Goal: Task Accomplishment & Management: Use online tool/utility

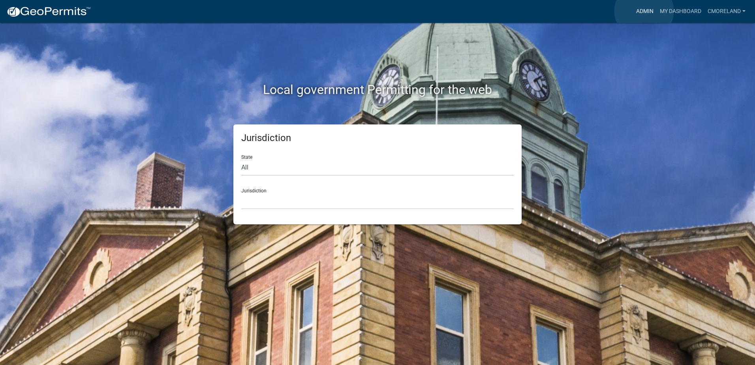
click at [644, 11] on link "Admin" at bounding box center [645, 11] width 24 height 15
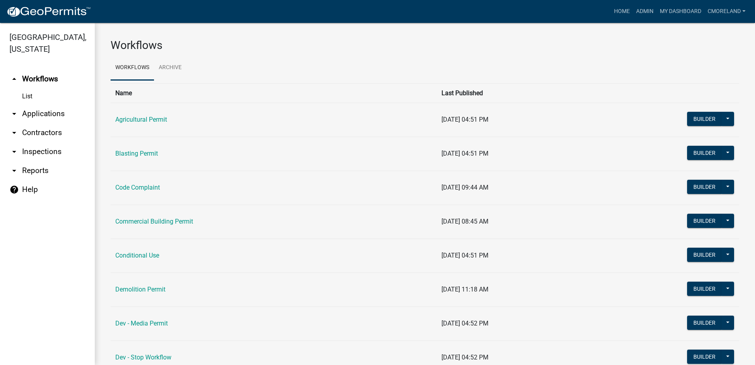
click at [48, 149] on link "arrow_drop_down Inspections" at bounding box center [47, 151] width 95 height 19
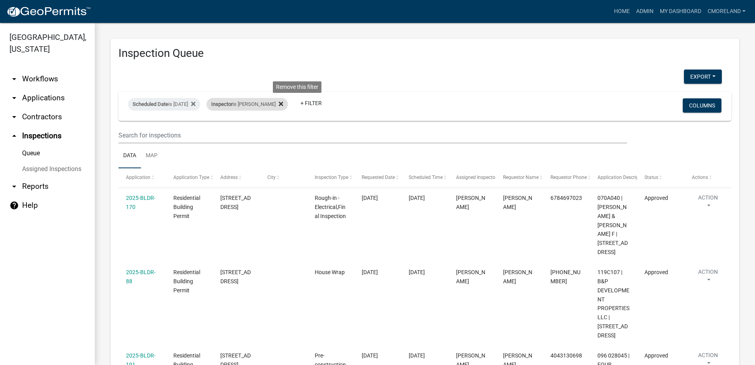
click at [283, 102] on icon at bounding box center [281, 103] width 4 height 4
select select "2: 50"
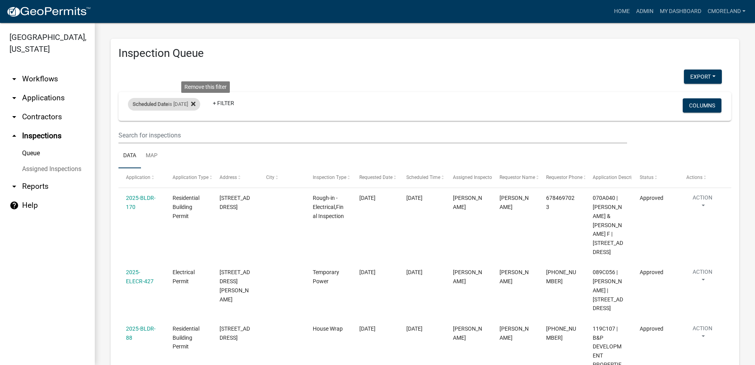
click at [195, 104] on icon at bounding box center [193, 104] width 4 height 6
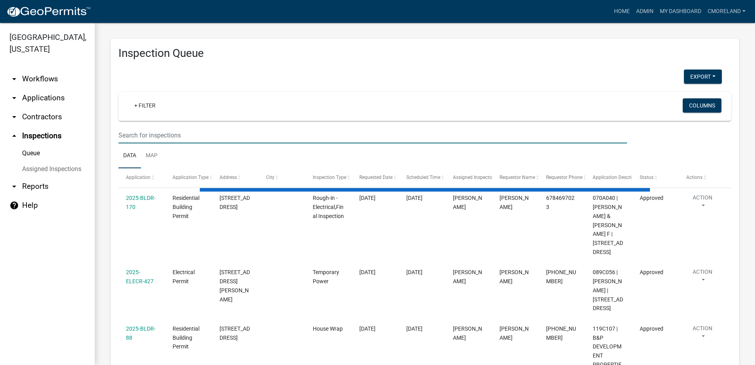
click at [175, 130] on input "text" at bounding box center [372, 135] width 509 height 16
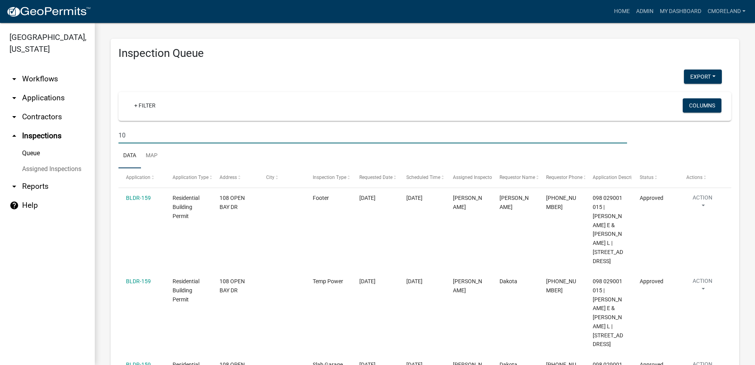
type input "1"
click at [148, 106] on link "+ Filter" at bounding box center [145, 105] width 34 height 14
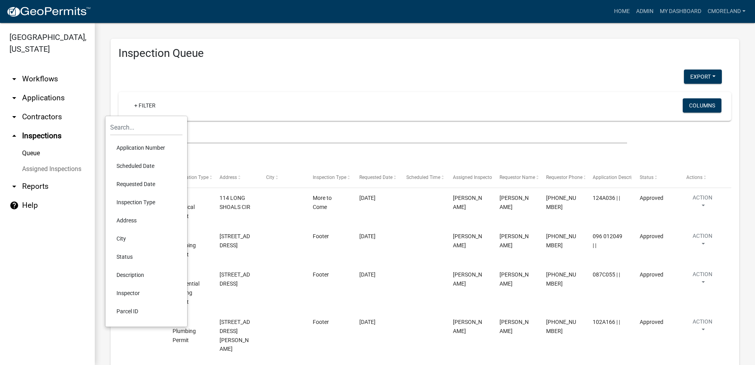
click at [134, 183] on li "Requested Date" at bounding box center [146, 184] width 72 height 18
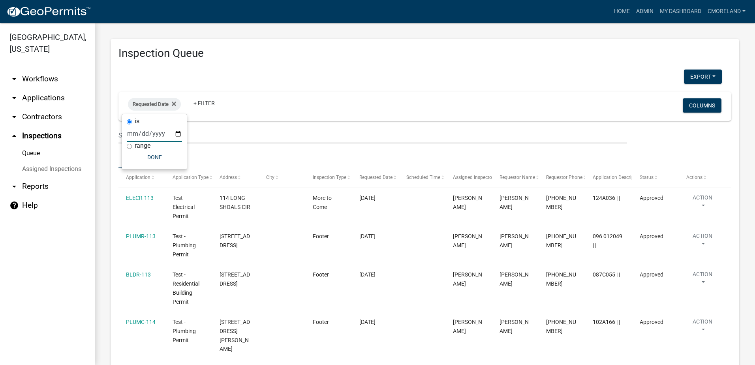
click at [177, 133] on input "date" at bounding box center [154, 134] width 55 height 16
type input "2025-08-11"
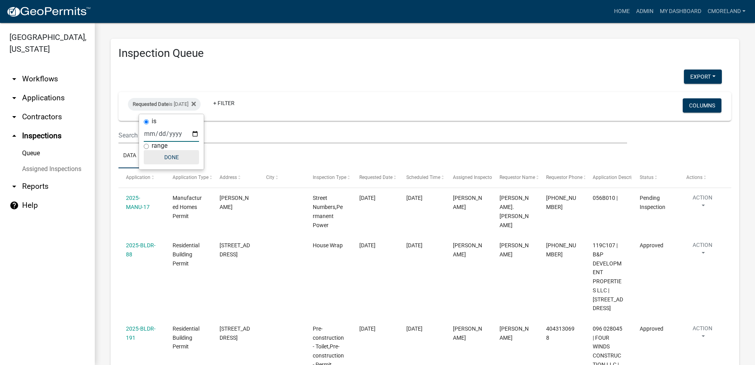
click at [174, 154] on button "Done" at bounding box center [171, 157] width 55 height 14
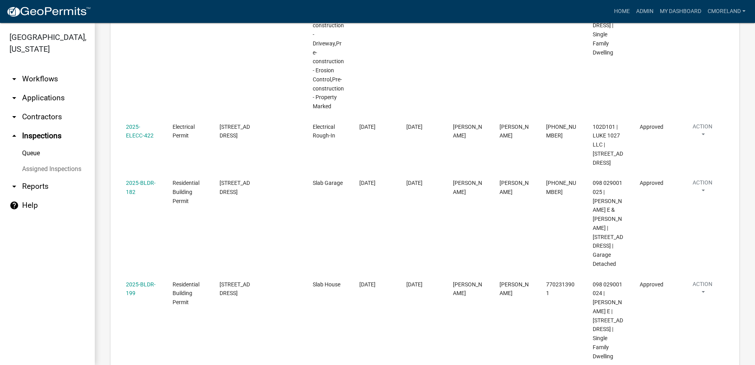
scroll to position [2, 0]
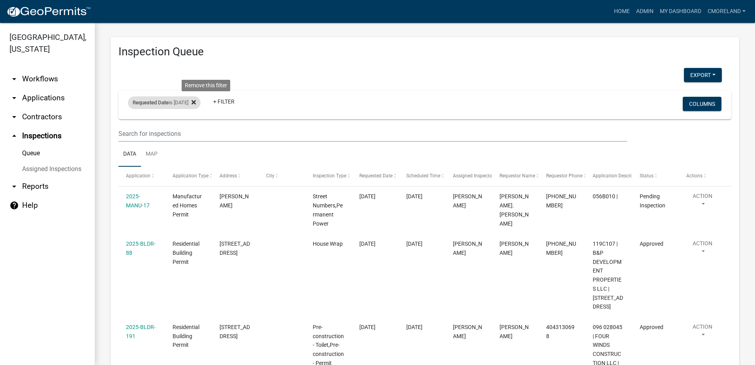
click at [196, 103] on icon at bounding box center [194, 102] width 4 height 4
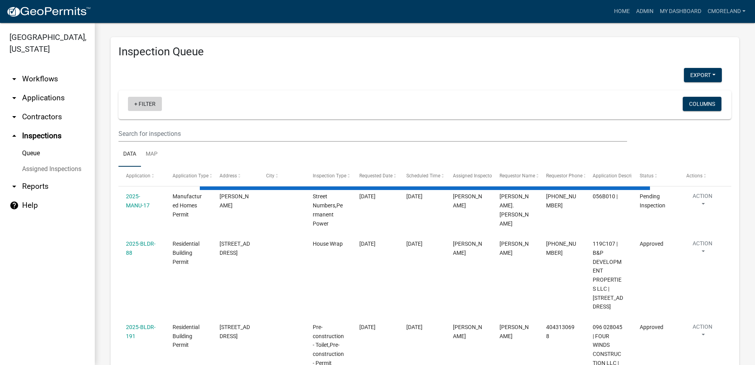
click at [154, 106] on link "+ Filter" at bounding box center [145, 104] width 34 height 14
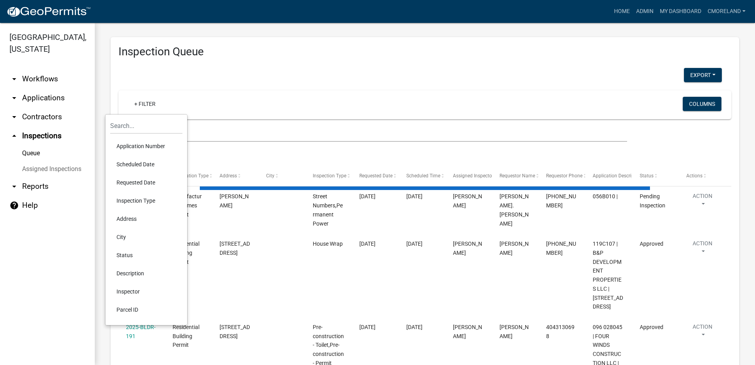
click at [143, 165] on li "Scheduled Date" at bounding box center [146, 164] width 72 height 18
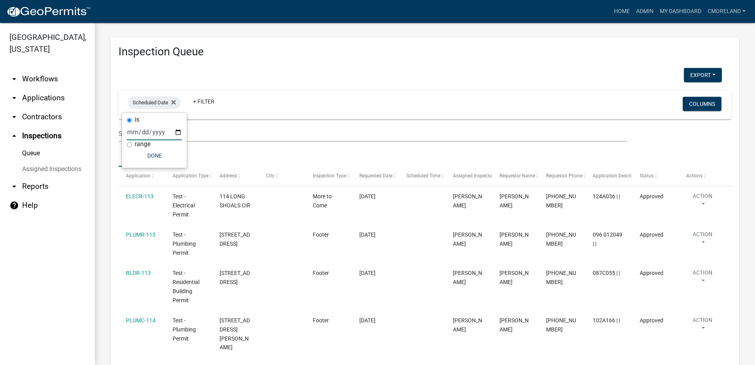
click at [178, 130] on input "date" at bounding box center [154, 132] width 55 height 16
type input "[DATE]"
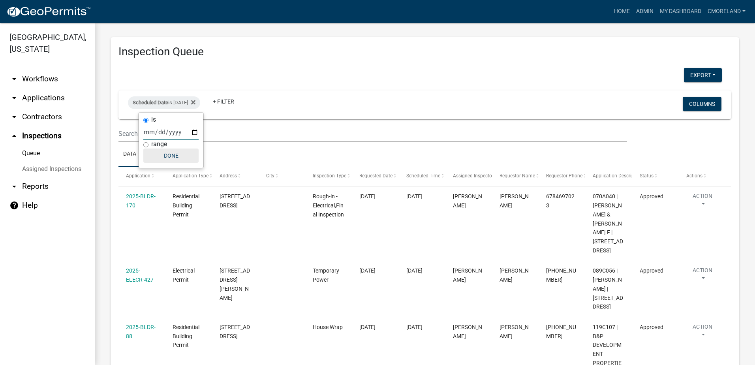
click at [173, 153] on button "Done" at bounding box center [170, 155] width 55 height 14
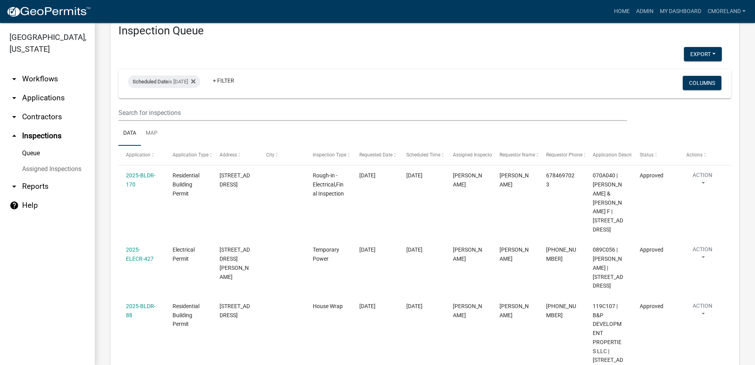
scroll to position [9, 0]
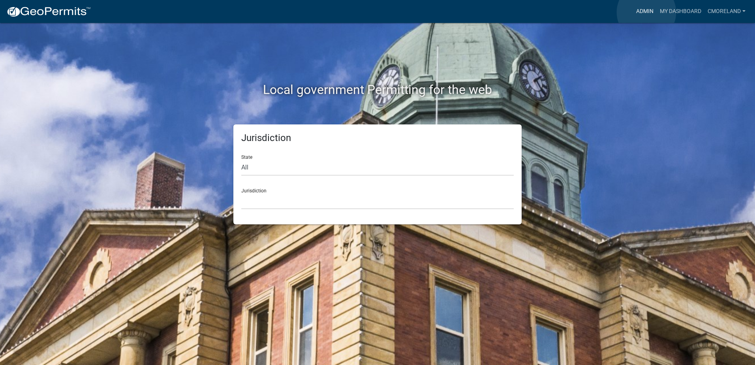
click at [646, 12] on link "Admin" at bounding box center [645, 11] width 24 height 15
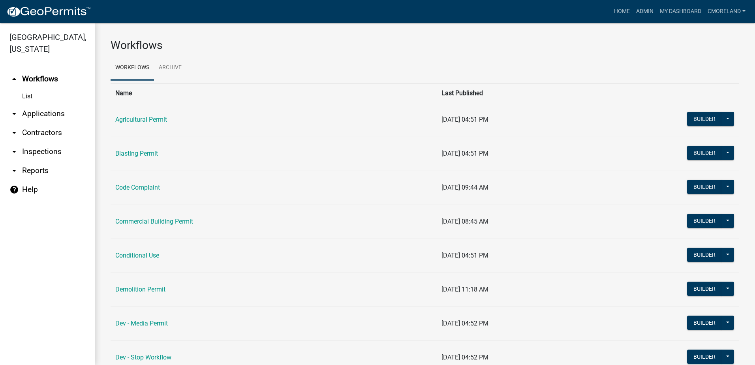
click at [32, 152] on link "arrow_drop_down Inspections" at bounding box center [47, 151] width 95 height 19
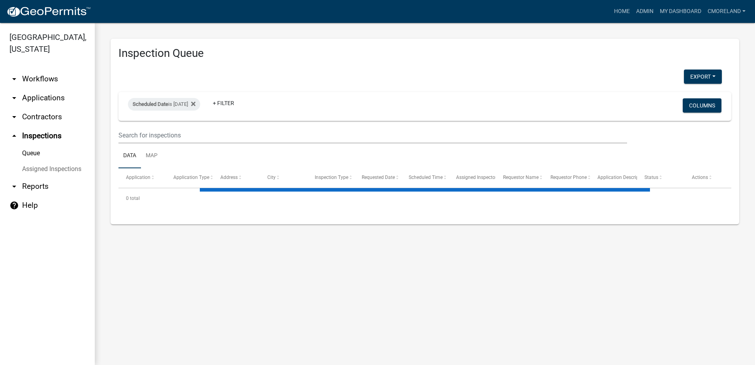
select select "2: 50"
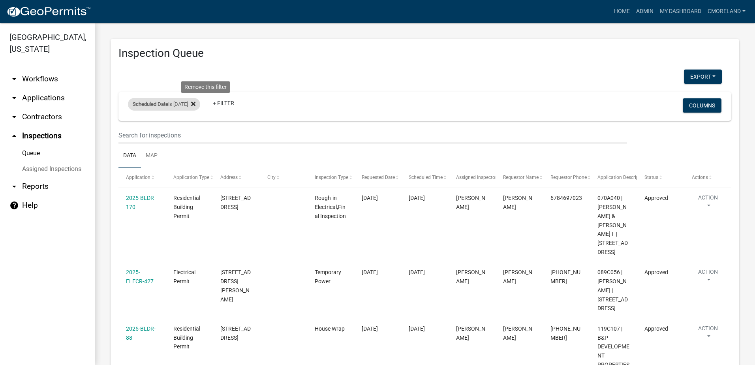
click at [195, 104] on icon at bounding box center [193, 103] width 4 height 4
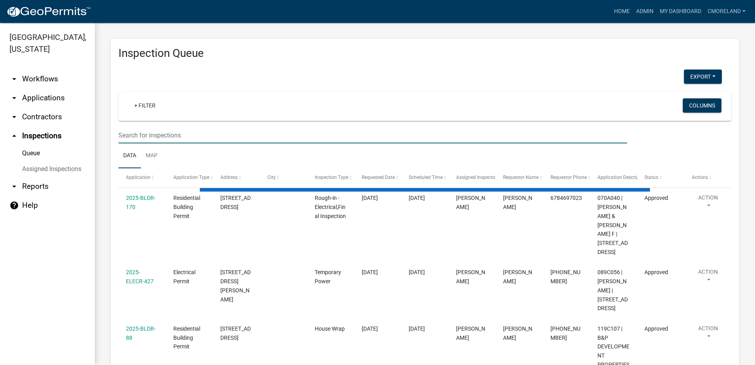
click at [152, 136] on input "text" at bounding box center [372, 135] width 509 height 16
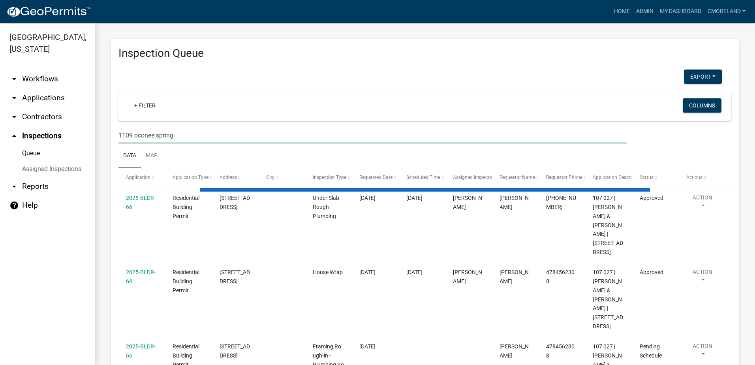
type input "1109 oconee springs"
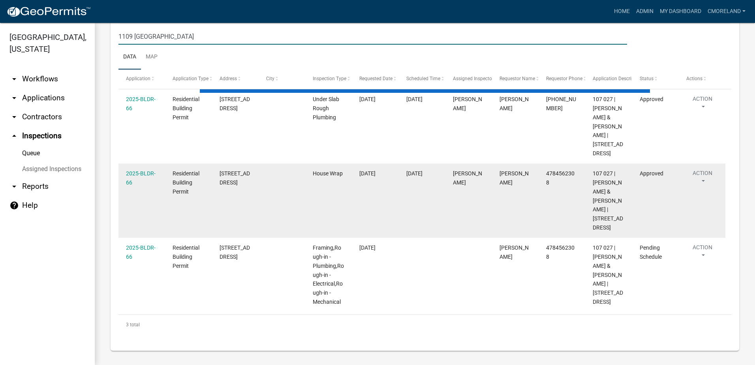
scroll to position [100, 0]
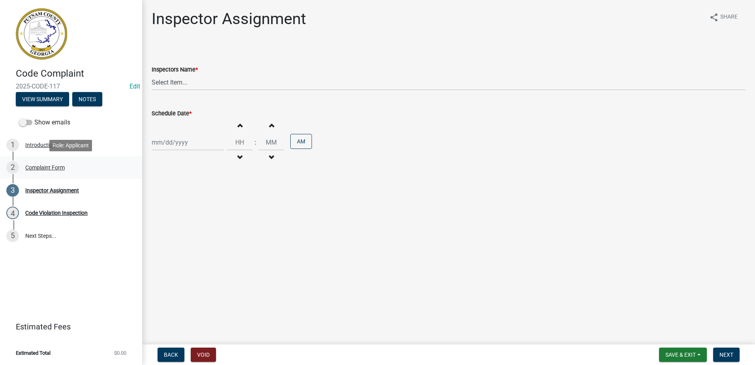
click at [47, 165] on div "Complaint Form" at bounding box center [44, 168] width 39 height 6
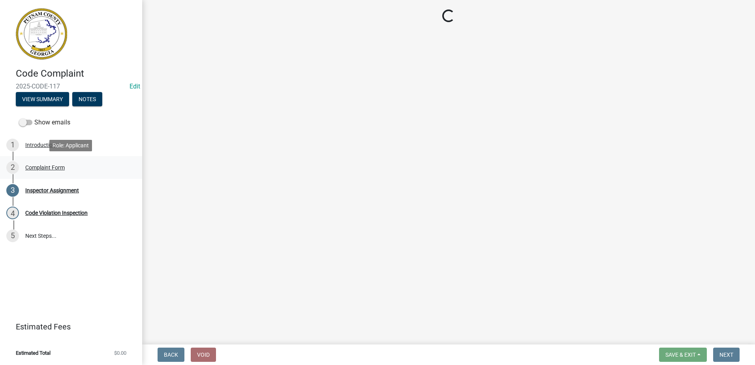
select select "76170ab1-b25a-468b-8231-d5eb0e85b261"
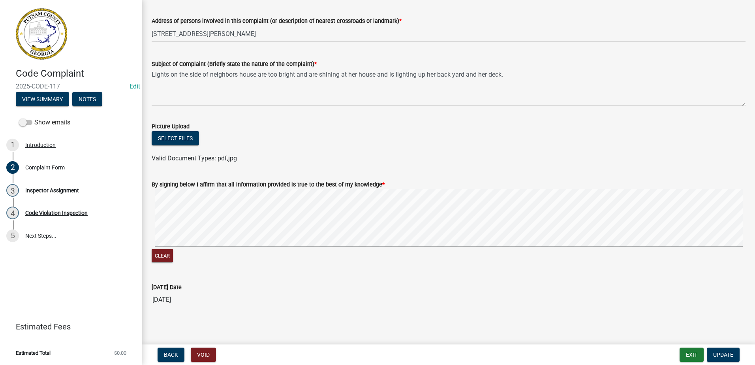
scroll to position [437, 0]
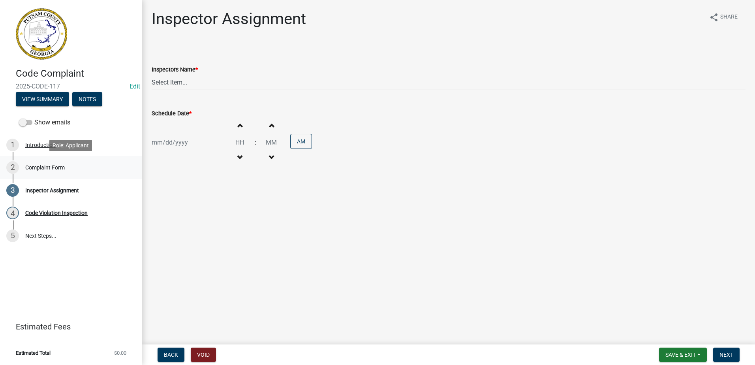
click at [47, 170] on div "Complaint Form" at bounding box center [44, 168] width 39 height 6
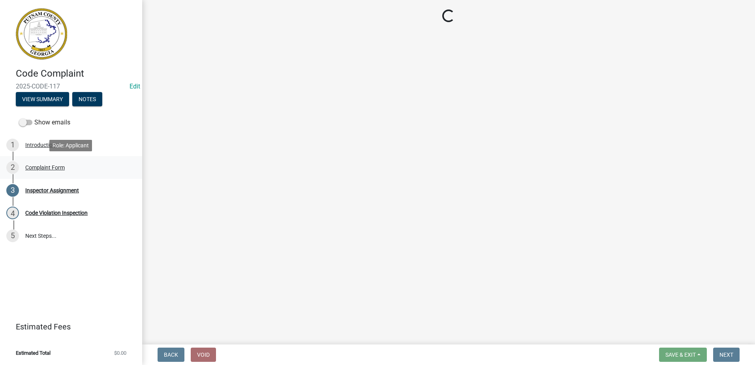
select select "76170ab1-b25a-468b-8231-d5eb0e85b261"
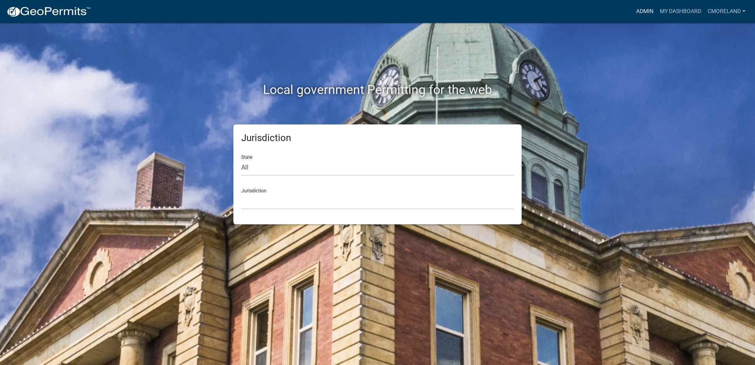
click at [650, 11] on link "Admin" at bounding box center [645, 11] width 24 height 15
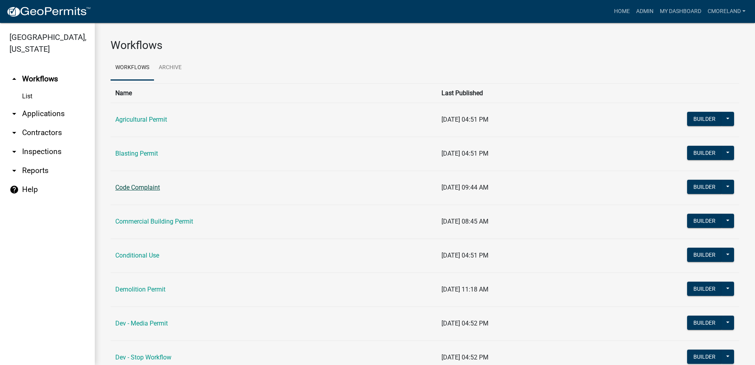
click at [137, 187] on link "Code Complaint" at bounding box center [137, 188] width 45 height 8
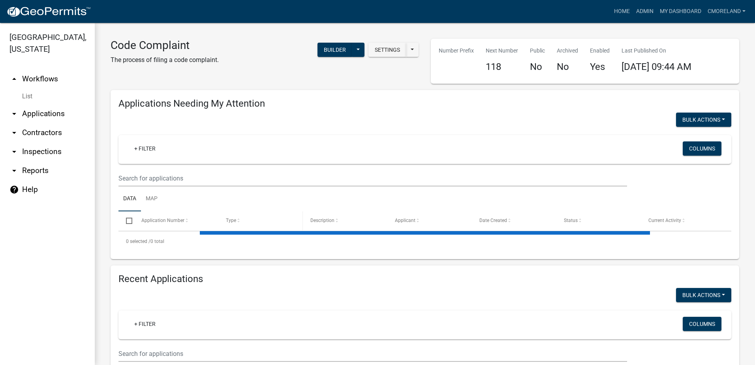
select select "2: 50"
select select "3: 100"
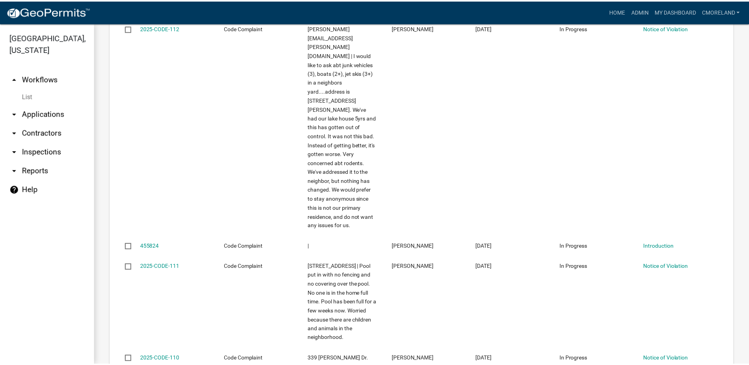
scroll to position [7266, 0]
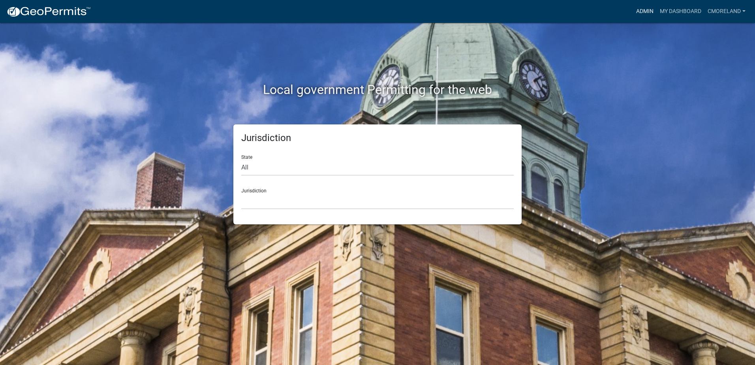
click at [645, 13] on link "Admin" at bounding box center [645, 11] width 24 height 15
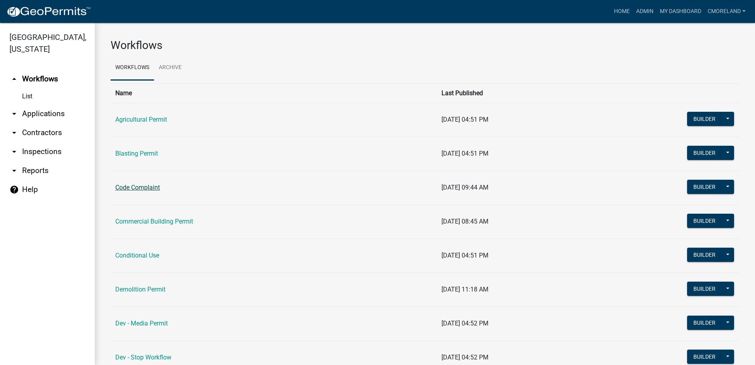
click at [130, 186] on link "Code Complaint" at bounding box center [137, 188] width 45 height 8
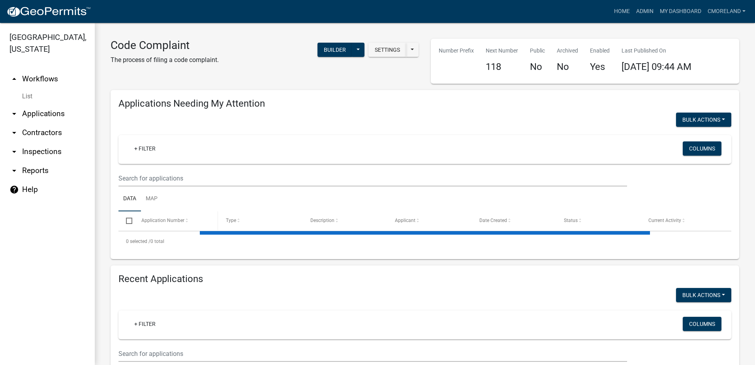
select select "2: 50"
select select "3: 100"
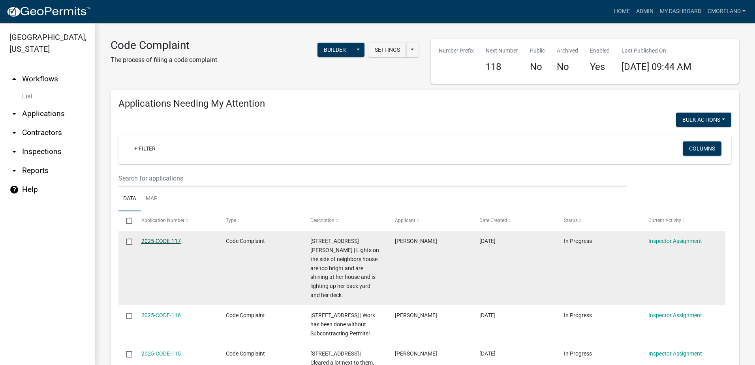
click at [172, 241] on link "2025-CODE-117" at bounding box center [160, 241] width 39 height 6
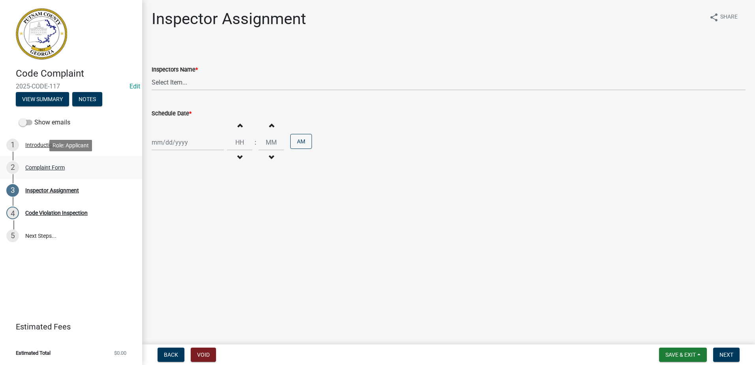
click at [60, 165] on div "Complaint Form" at bounding box center [44, 168] width 39 height 6
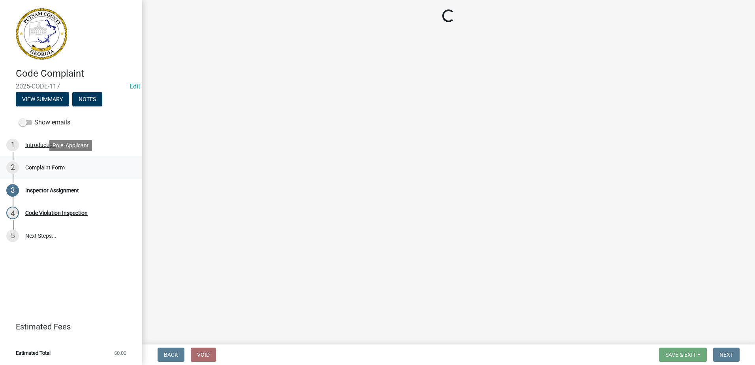
select select "76170ab1-b25a-468b-8231-d5eb0e85b261"
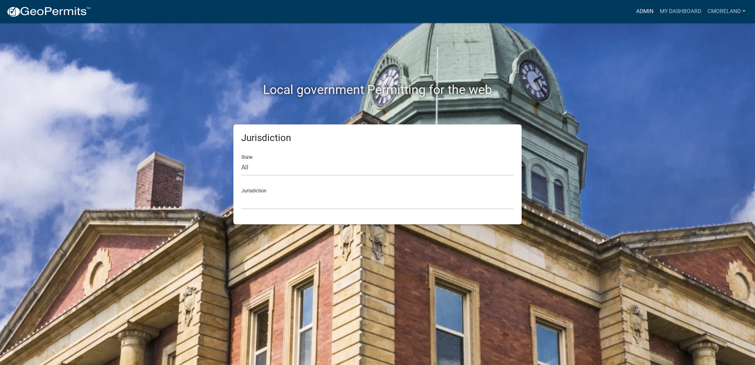
click at [643, 9] on link "Admin" at bounding box center [645, 11] width 24 height 15
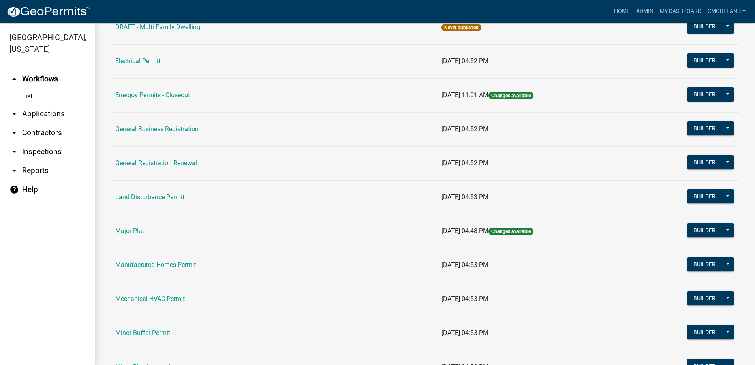
scroll to position [395, 0]
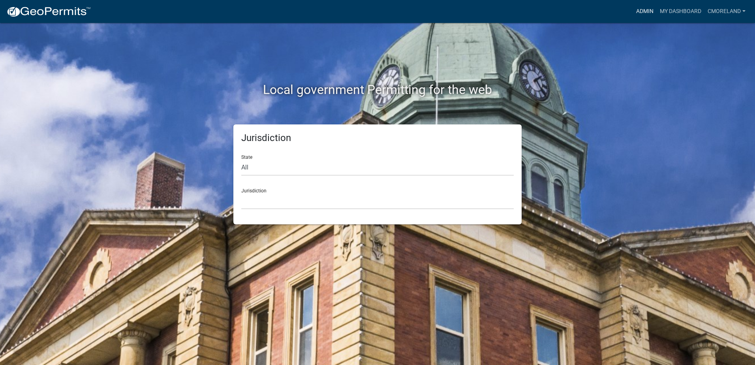
click at [642, 11] on link "Admin" at bounding box center [645, 11] width 24 height 15
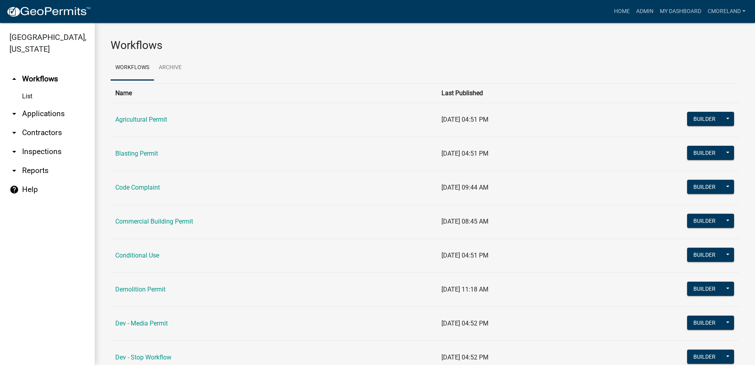
click at [47, 152] on link "arrow_drop_down Inspections" at bounding box center [47, 151] width 95 height 19
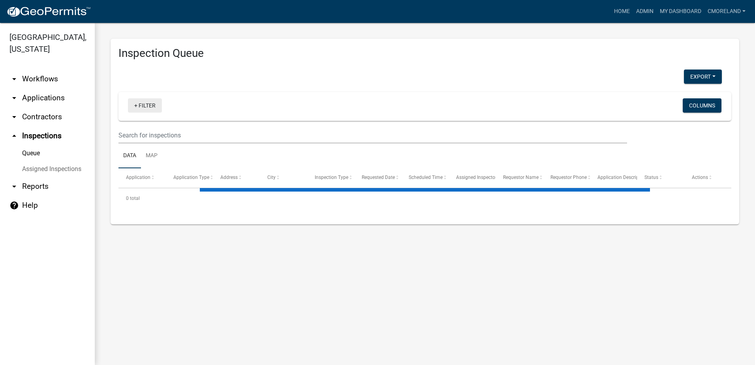
select select "2: 50"
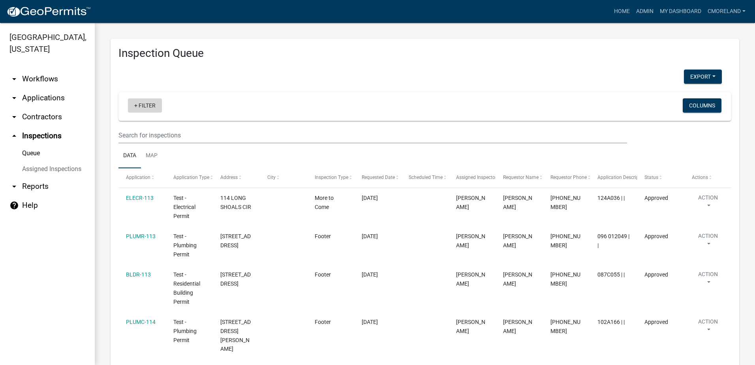
click at [150, 104] on link "+ Filter" at bounding box center [145, 105] width 34 height 14
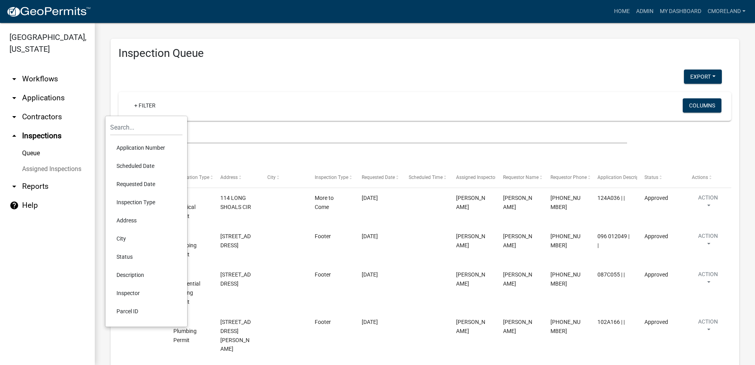
click at [133, 183] on li "Requested Date" at bounding box center [146, 184] width 72 height 18
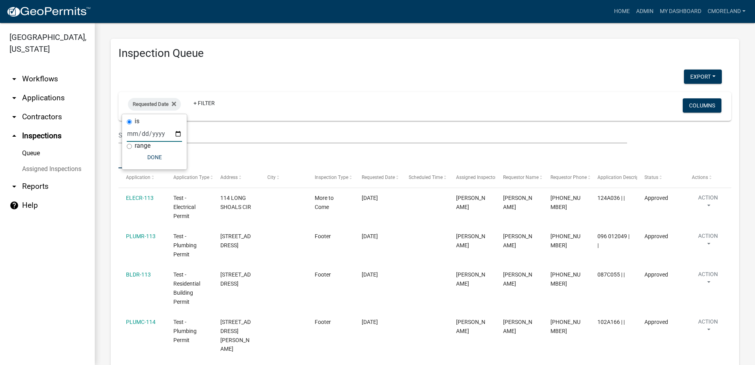
click at [178, 132] on input "date" at bounding box center [154, 134] width 55 height 16
type input "2025-08-11"
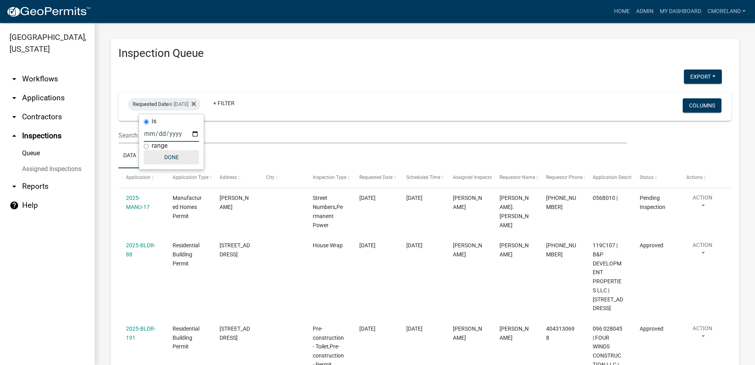
click at [175, 156] on button "Done" at bounding box center [171, 157] width 55 height 14
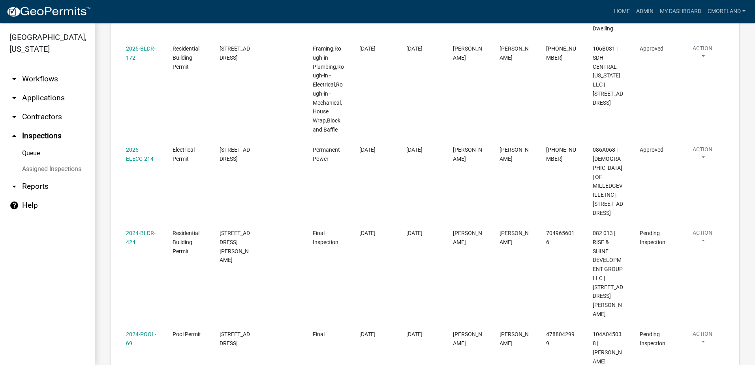
scroll to position [671, 0]
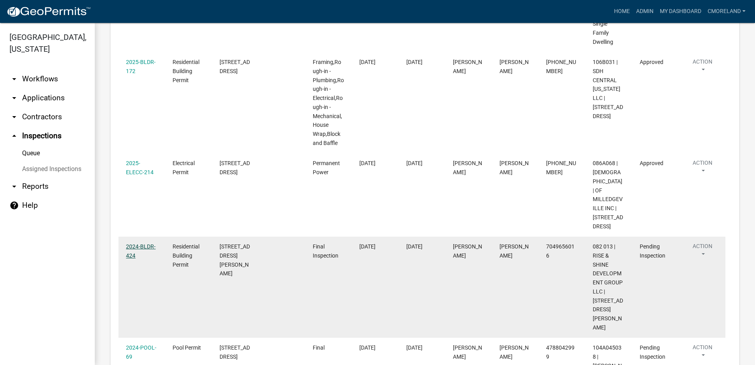
click at [146, 259] on link "2024-BLDR-424" at bounding box center [141, 250] width 30 height 15
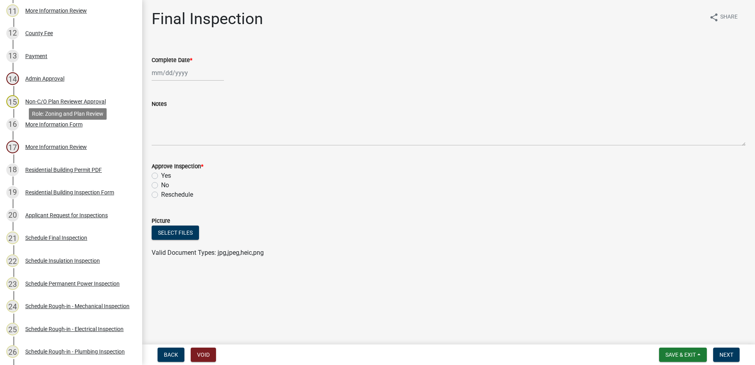
scroll to position [395, 0]
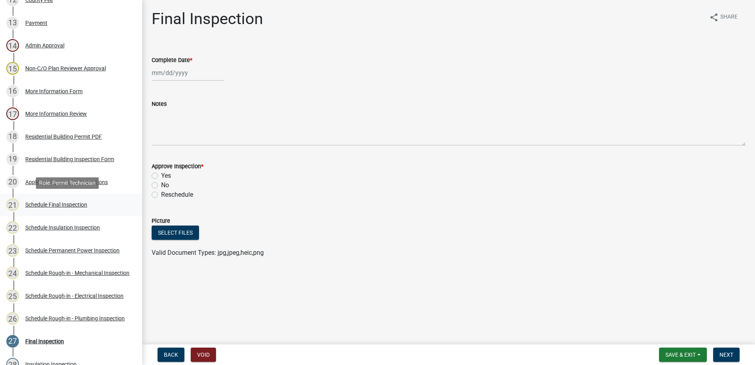
click at [70, 203] on div "Schedule Final Inspection" at bounding box center [56, 205] width 62 height 6
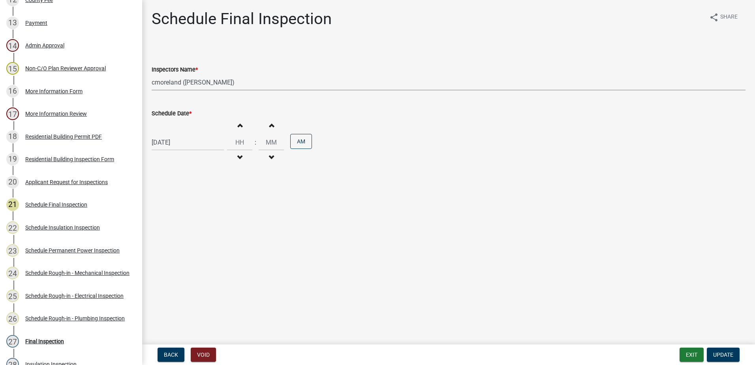
click at [244, 83] on select "Select Item... mrivera (Michele Rivera) jstokes (Jerry Stokes) asmith105 (Antho…" at bounding box center [449, 82] width 594 height 16
select select "07642ab0-564c-47bb-824b-0ccf2da83593"
click at [152, 74] on select "Select Item... mrivera (Michele Rivera) jstokes (Jerry Stokes) asmith105 (Antho…" at bounding box center [449, 82] width 594 height 16
click at [721, 353] on span "Update" at bounding box center [723, 354] width 20 height 6
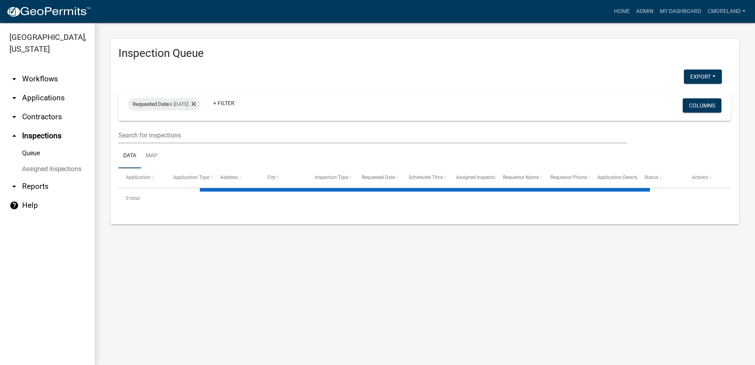
select select "2: 50"
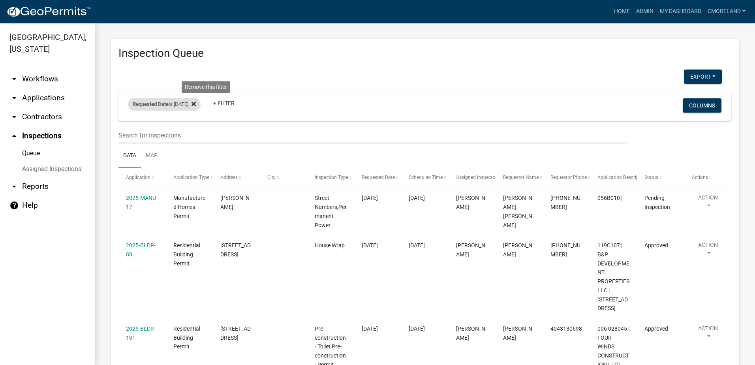
click at [196, 102] on icon at bounding box center [194, 104] width 4 height 6
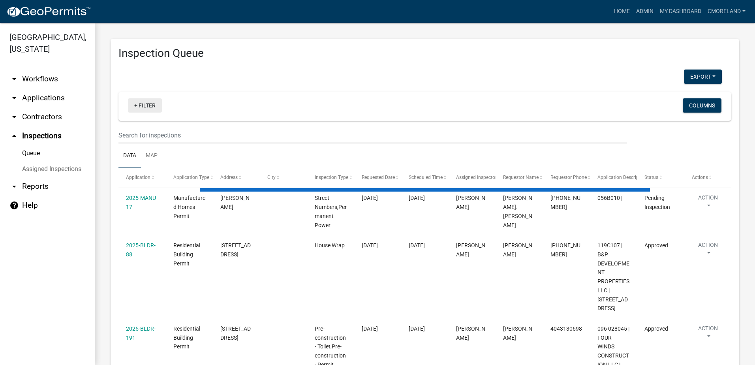
click at [144, 104] on link "+ Filter" at bounding box center [145, 105] width 34 height 14
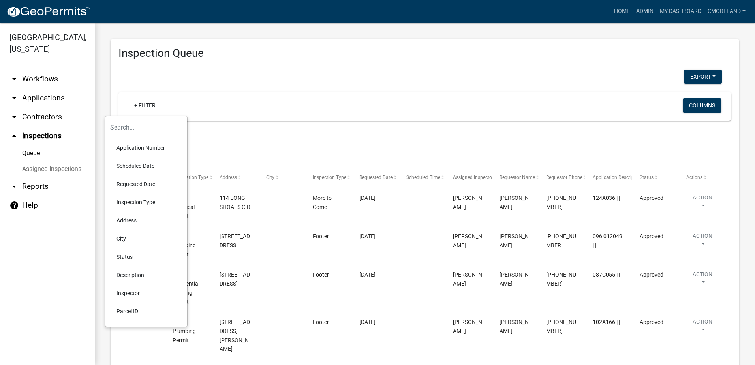
click at [150, 164] on li "Scheduled Date" at bounding box center [146, 166] width 72 height 18
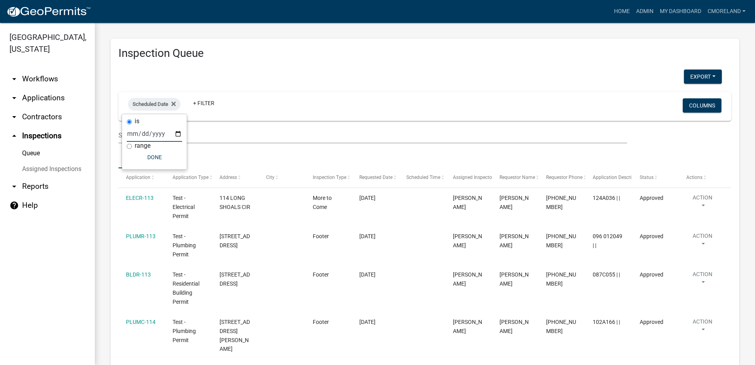
click at [177, 135] on input "date" at bounding box center [154, 134] width 55 height 16
type input "2025-08-12"
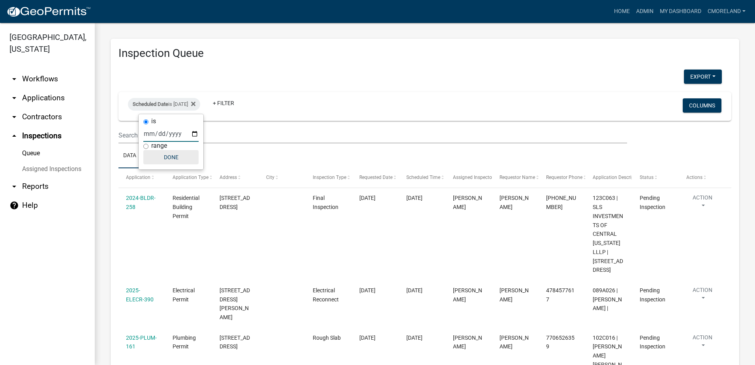
click at [173, 153] on button "Done" at bounding box center [170, 157] width 55 height 14
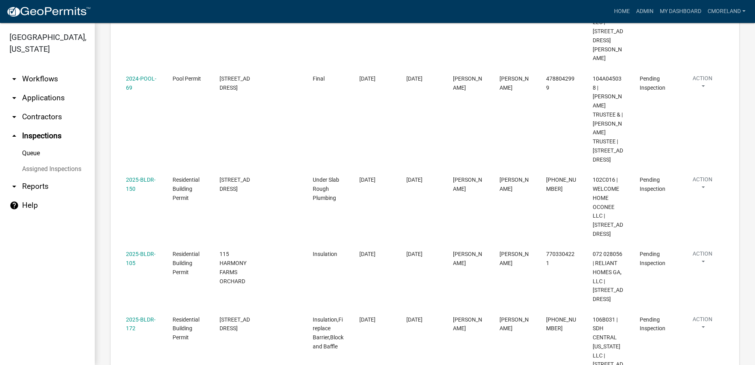
scroll to position [638, 0]
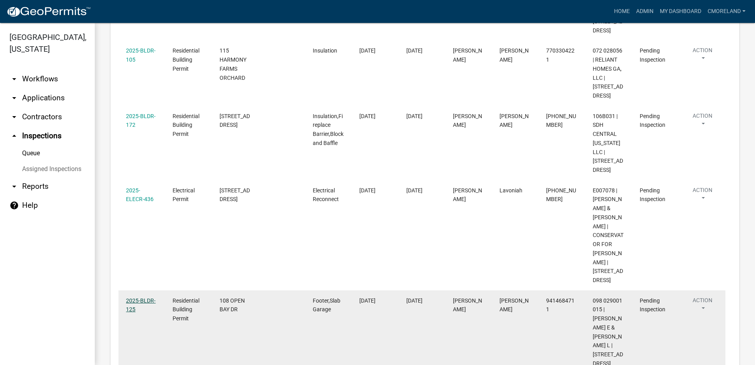
click at [140, 297] on link "2025-BLDR-125" at bounding box center [141, 304] width 30 height 15
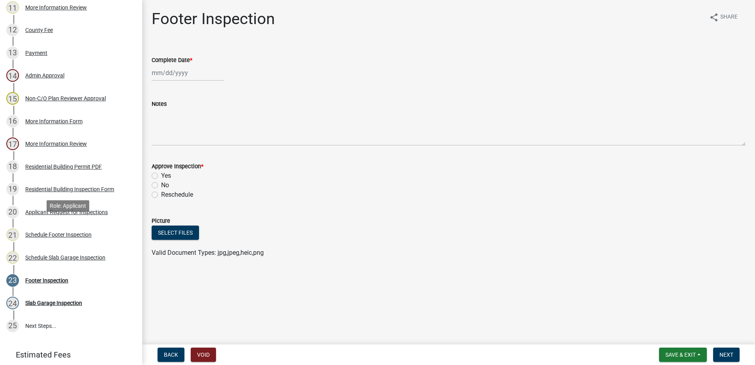
scroll to position [411, 0]
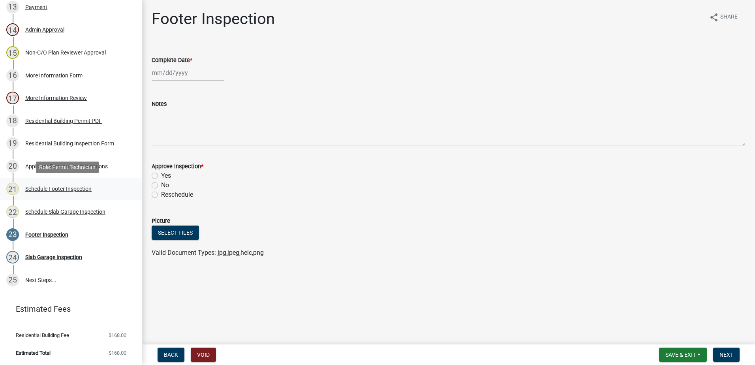
click at [65, 189] on div "Schedule Footer Inspection" at bounding box center [58, 189] width 66 height 6
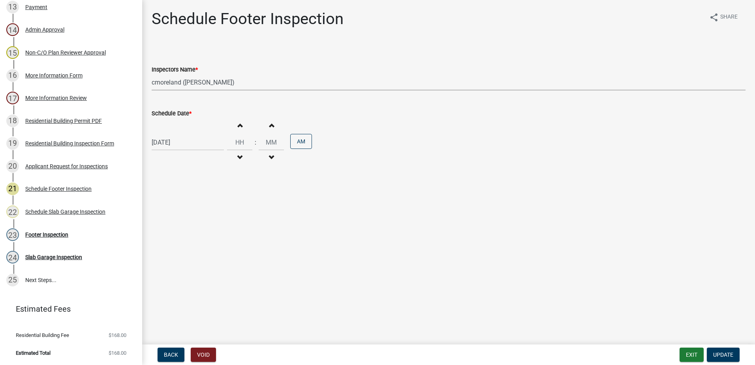
click at [242, 83] on select "Select Item... mrivera (Michele Rivera) jstokes (Jerry Stokes) asmith105 (Antho…" at bounding box center [449, 82] width 594 height 16
select select "07642ab0-564c-47bb-824b-0ccf2da83593"
click at [152, 74] on select "Select Item... mrivera (Michele Rivera) jstokes (Jerry Stokes) asmith105 (Antho…" at bounding box center [449, 82] width 594 height 16
click at [729, 355] on span "Update" at bounding box center [723, 354] width 20 height 6
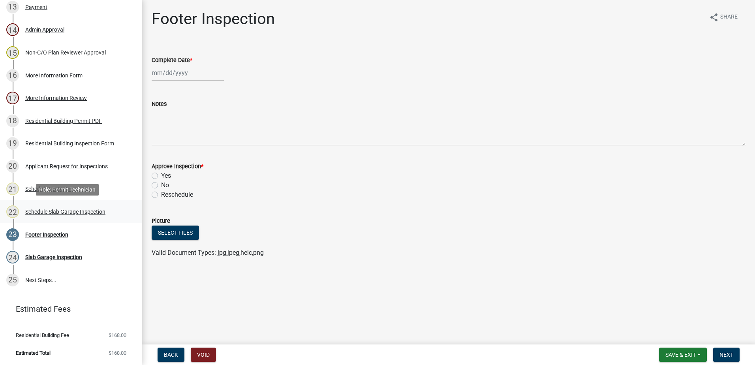
click at [63, 212] on div "Schedule Slab Garage Inspection" at bounding box center [65, 212] width 80 height 6
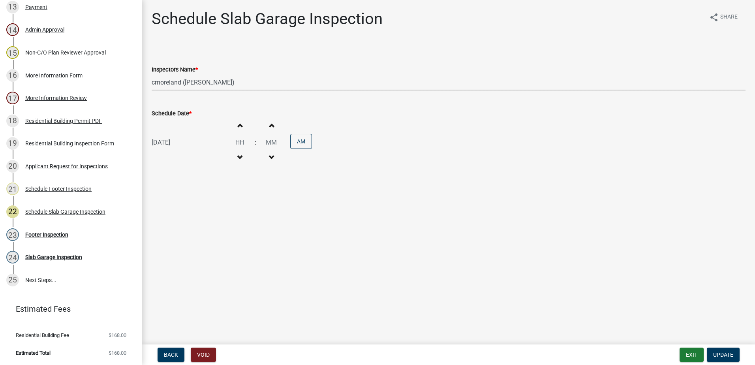
click at [251, 81] on select "Select Item... mrivera (Michele Rivera) jstokes (Jerry Stokes) asmith105 (Antho…" at bounding box center [449, 82] width 594 height 16
select select "07642ab0-564c-47bb-824b-0ccf2da83593"
click at [152, 74] on select "Select Item... mrivera (Michele Rivera) jstokes (Jerry Stokes) asmith105 (Antho…" at bounding box center [449, 82] width 594 height 16
click at [727, 353] on span "Update" at bounding box center [723, 354] width 20 height 6
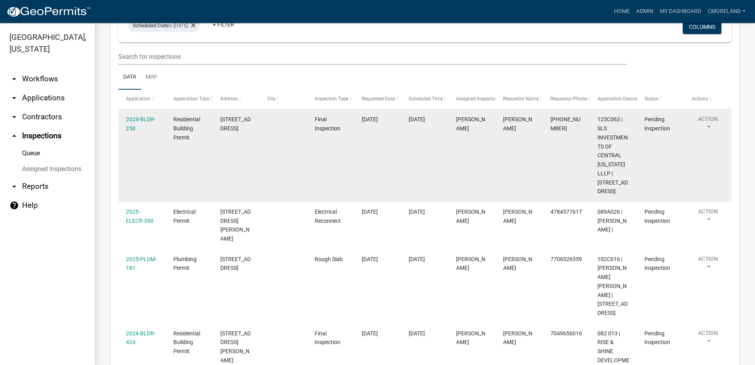
scroll to position [79, 0]
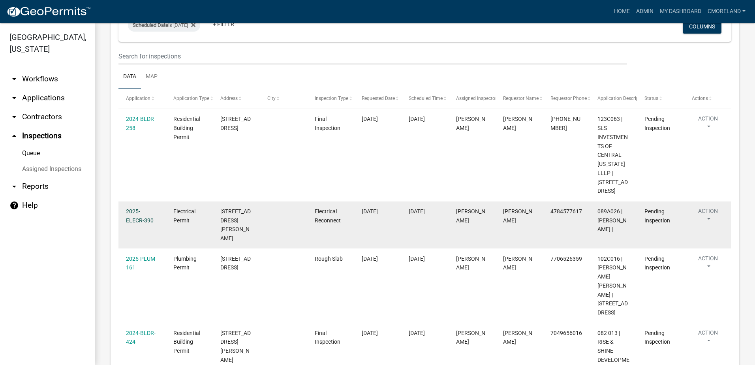
click at [143, 208] on link "2025-ELECR-390" at bounding box center [140, 215] width 28 height 15
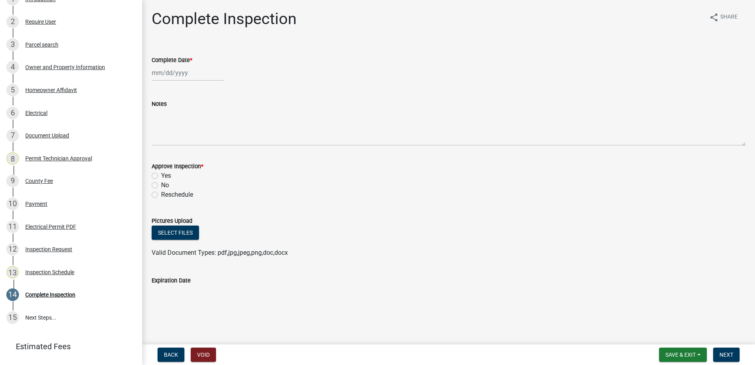
scroll to position [183, 0]
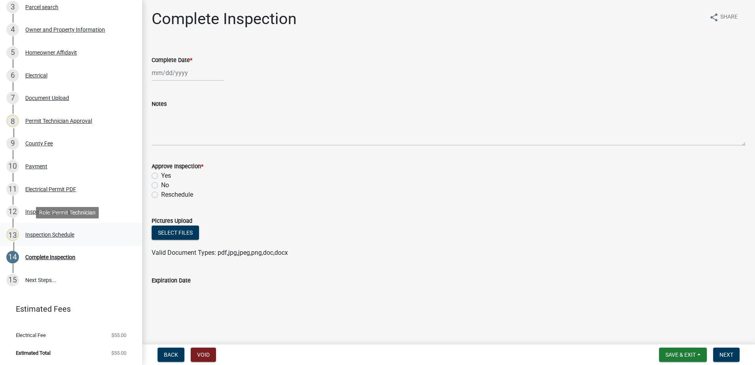
click at [63, 235] on div "Inspection Schedule" at bounding box center [49, 235] width 49 height 6
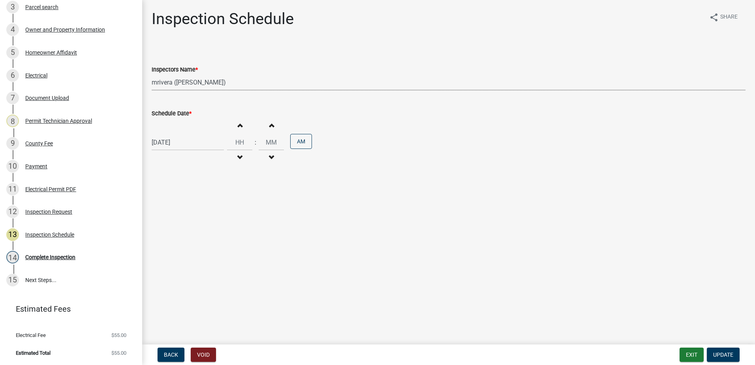
click at [226, 82] on select "Select Item... mrivera (Michele Rivera) jstokes (Jerry Stokes) asmith105 (Antho…" at bounding box center [449, 82] width 594 height 16
select select "a0ea4169-8540-4a2c-b9f4-cf4c1ffdeb95"
click at [152, 74] on select "Select Item... mrivera (Michele Rivera) jstokes (Jerry Stokes) asmith105 (Antho…" at bounding box center [449, 82] width 594 height 16
click at [720, 351] on span "Update" at bounding box center [723, 354] width 20 height 6
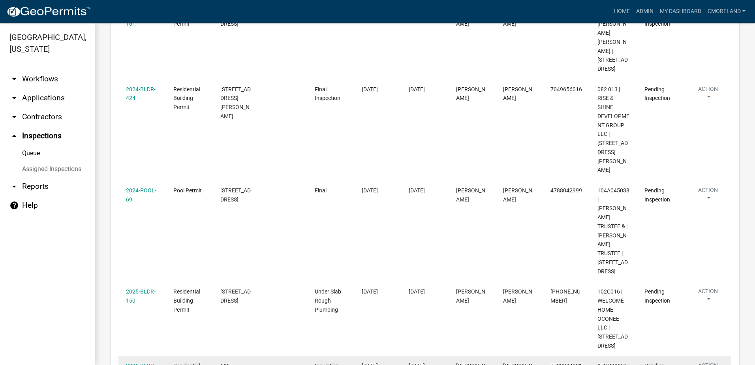
scroll to position [322, 0]
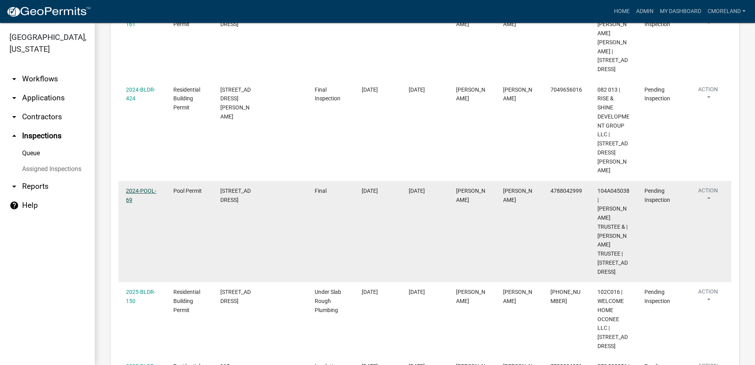
click at [140, 188] on link "2024-POOL-69" at bounding box center [141, 195] width 30 height 15
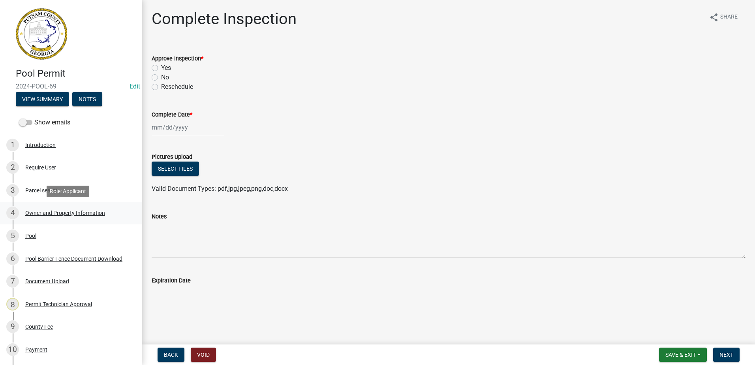
click at [42, 210] on div "Owner and Property Information" at bounding box center [65, 213] width 80 height 6
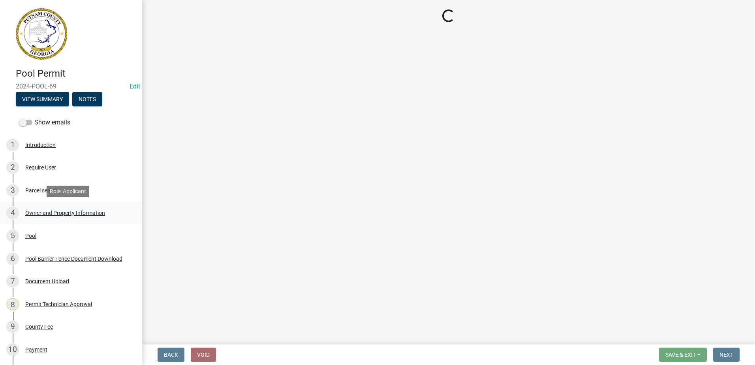
select select "a6b90f04-145f-43dc-a4e6-6d5ec8e28ec9"
select select "83394b22-4a11-496c-8e5c-75ade2e72faf"
select select "469c5908-2854-42d5-89ed-bee7fc26529e"
select select "6f1acead-4b1a-4680-ba5d-beeb03d30465"
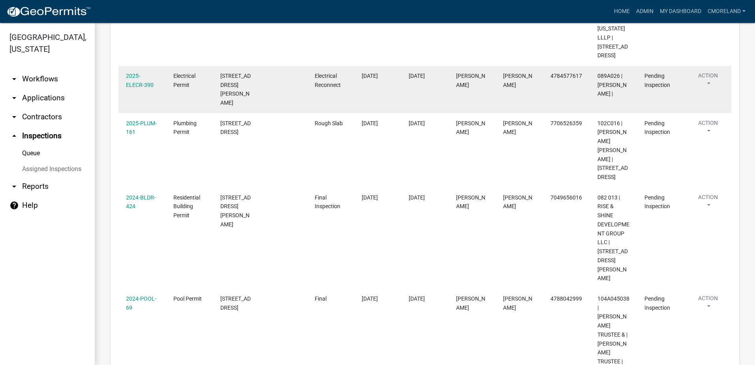
scroll to position [237, 0]
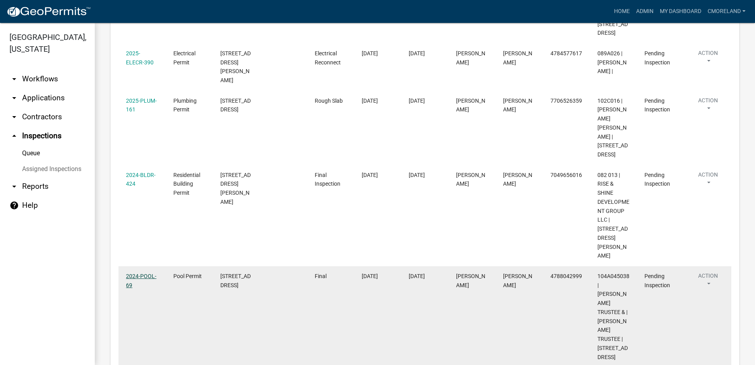
click at [140, 273] on link "2024-POOL-69" at bounding box center [141, 280] width 30 height 15
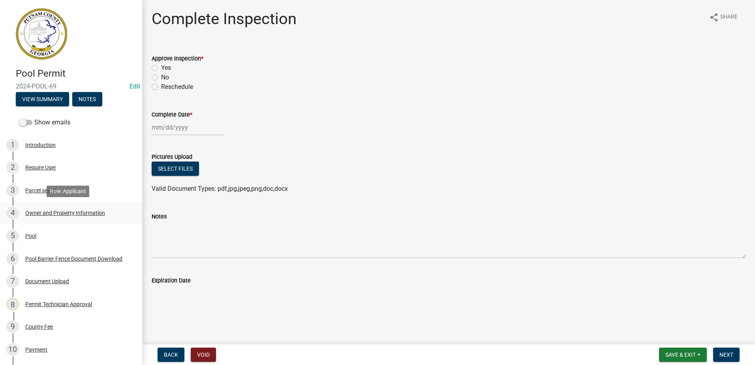
click at [55, 212] on div "Owner and Property Information" at bounding box center [65, 213] width 80 height 6
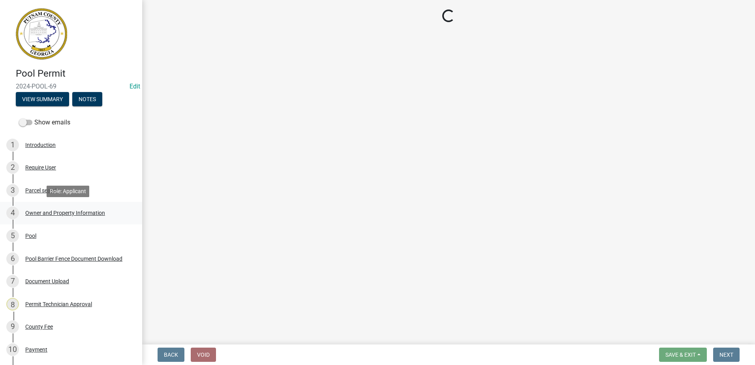
select select "a6b90f04-145f-43dc-a4e6-6d5ec8e28ec9"
select select "83394b22-4a11-496c-8e5c-75ade2e72faf"
select select "469c5908-2854-42d5-89ed-bee7fc26529e"
select select "6f1acead-4b1a-4680-ba5d-beeb03d30465"
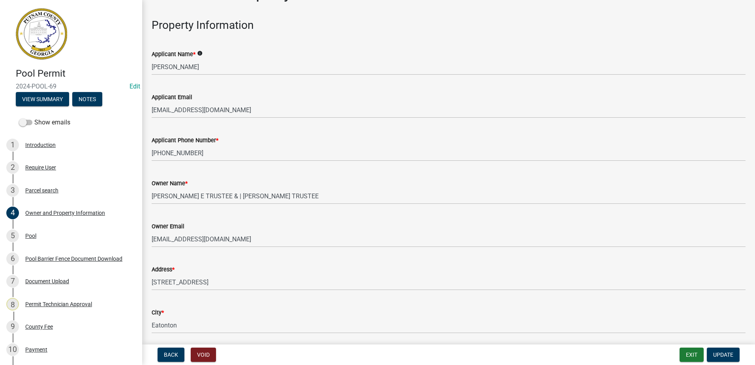
scroll to position [39, 0]
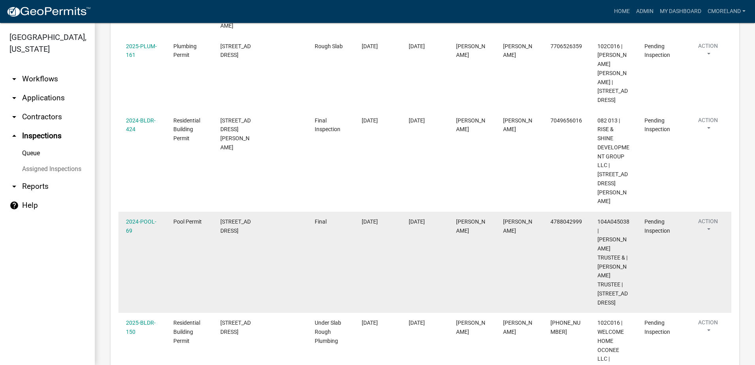
scroll to position [316, 0]
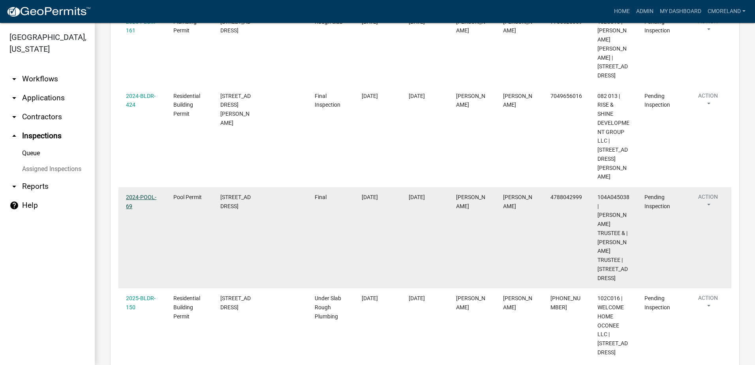
click at [140, 194] on link "2024-POOL-69" at bounding box center [141, 201] width 30 height 15
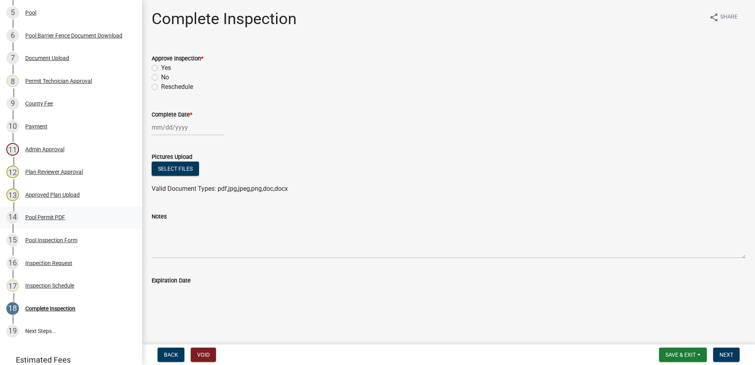
scroll to position [237, 0]
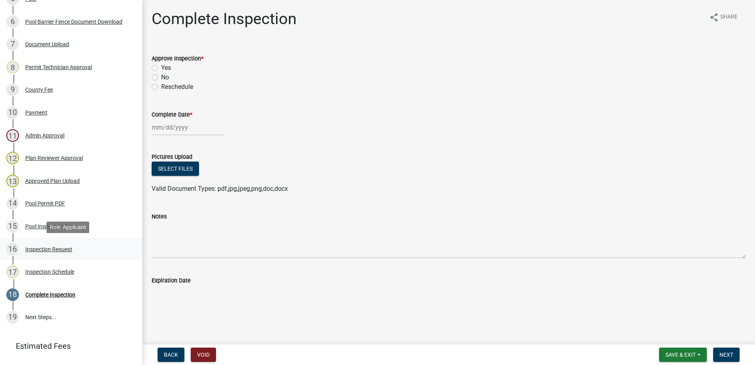
click at [53, 248] on div "Inspection Request" at bounding box center [48, 249] width 47 height 6
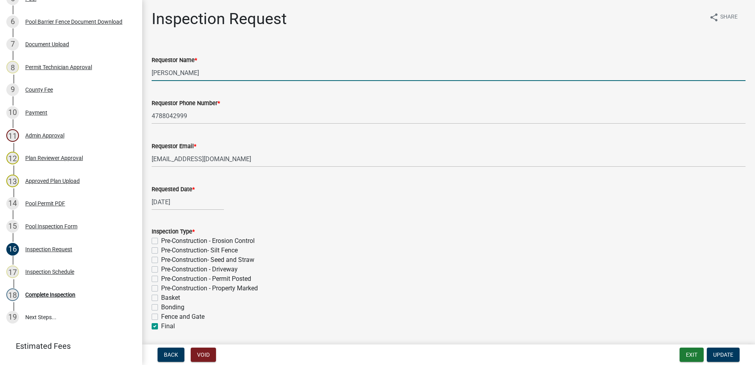
click at [201, 72] on input "[PERSON_NAME]" at bounding box center [449, 73] width 594 height 16
type input "M"
type input "[PERSON_NAME]"
click at [723, 354] on span "Update" at bounding box center [723, 354] width 20 height 6
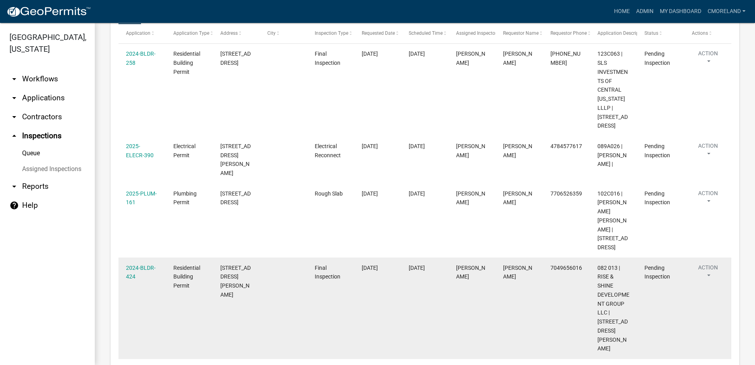
scroll to position [158, 0]
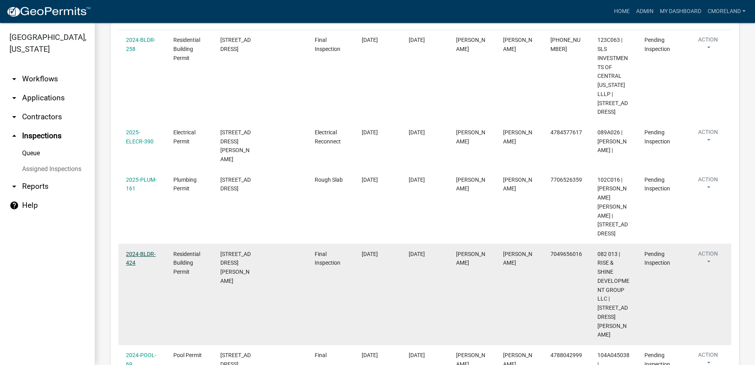
click at [138, 251] on link "2024-BLDR-424" at bounding box center [141, 258] width 30 height 15
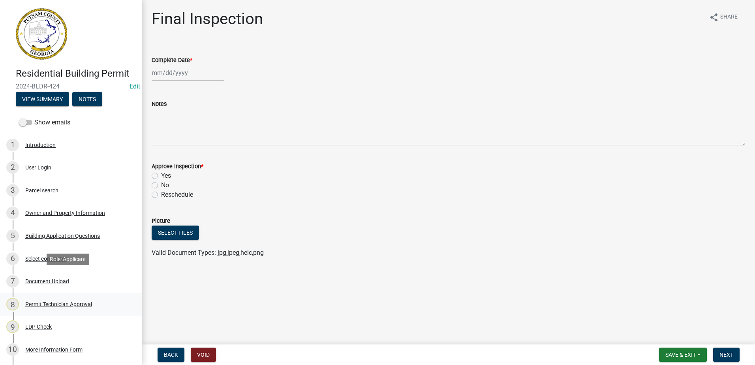
scroll to position [39, 0]
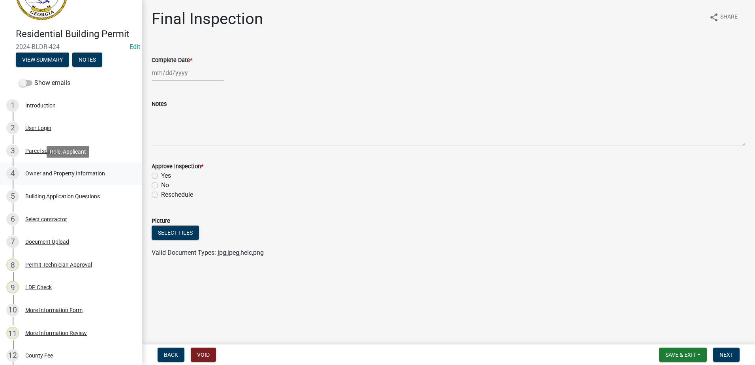
click at [41, 175] on div "Owner and Property Information" at bounding box center [65, 174] width 80 height 6
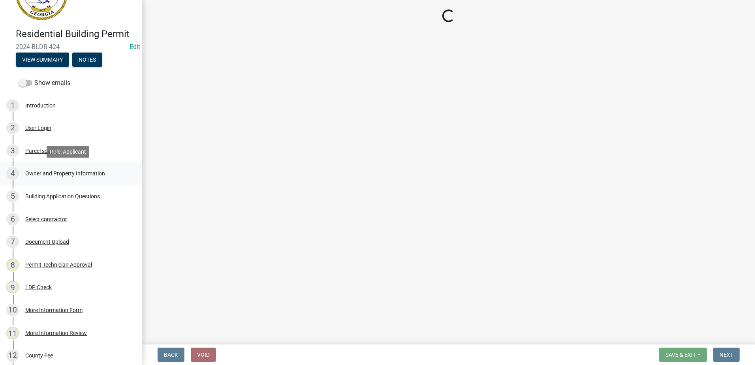
select select "a4366e26-0f82-401b-a682-956e4112ff86"
select select "8e53ab76-c026-4800-bafa-f3959daf7b99"
select select "295c155f-de53-4b68-9fdd-08c8883e9b6f"
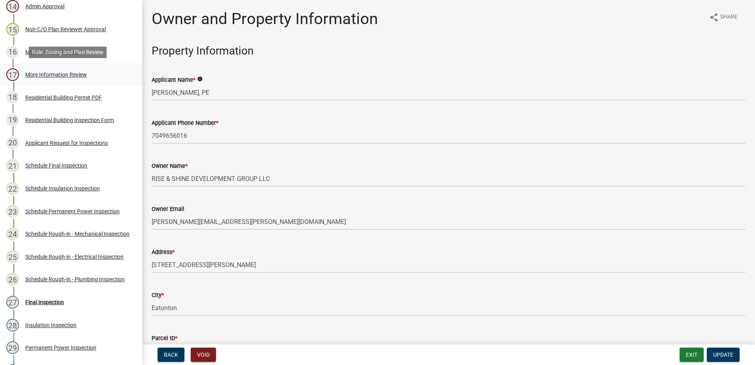
scroll to position [434, 0]
click at [54, 143] on div "Applicant Request for Inspections" at bounding box center [66, 143] width 83 height 6
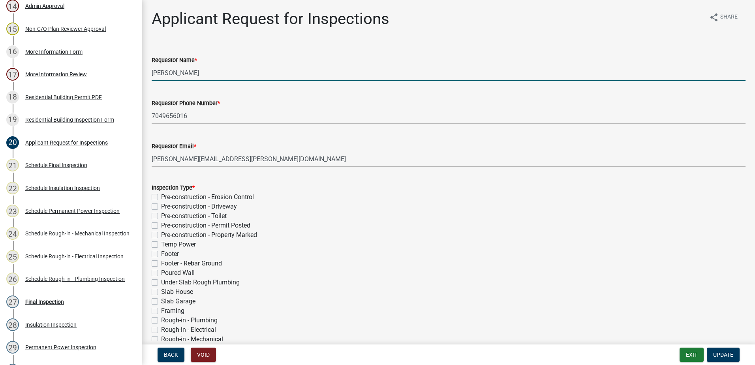
click at [204, 75] on input "[PERSON_NAME]" at bounding box center [449, 73] width 594 height 16
type input "C"
type input "[PERSON_NAME]"
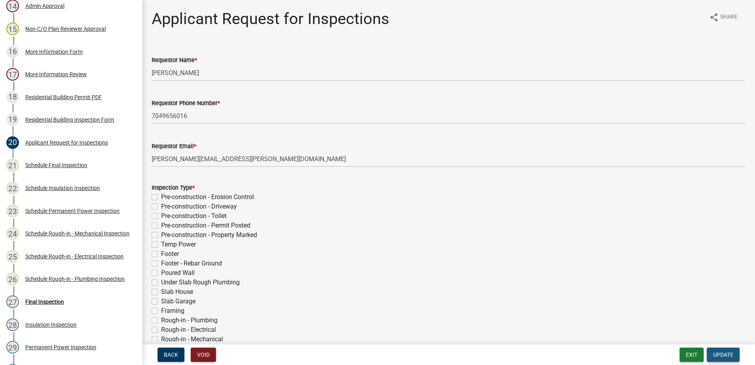
click at [728, 356] on span "Update" at bounding box center [723, 354] width 20 height 6
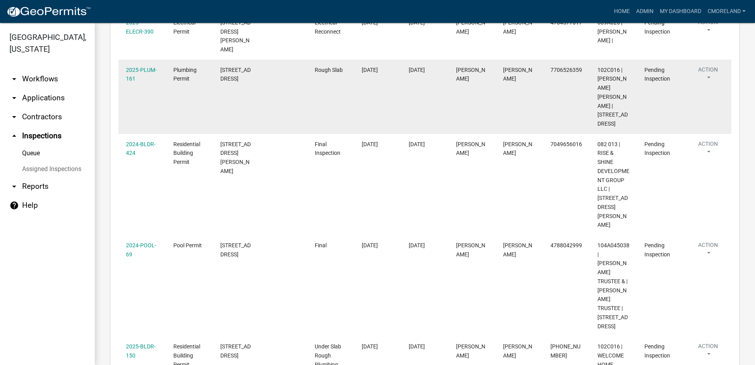
scroll to position [276, 0]
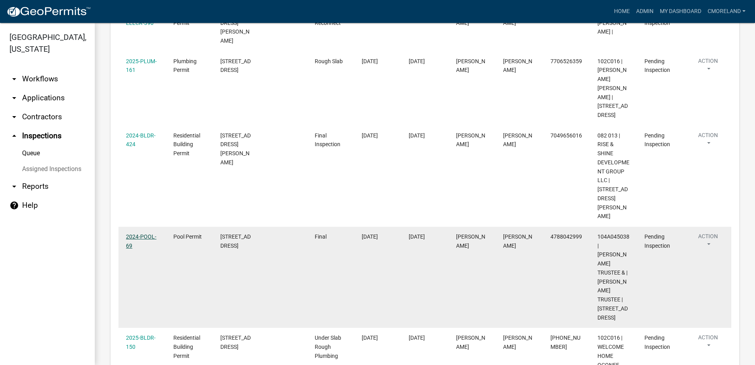
click at [147, 233] on link "2024-POOL-69" at bounding box center [141, 240] width 30 height 15
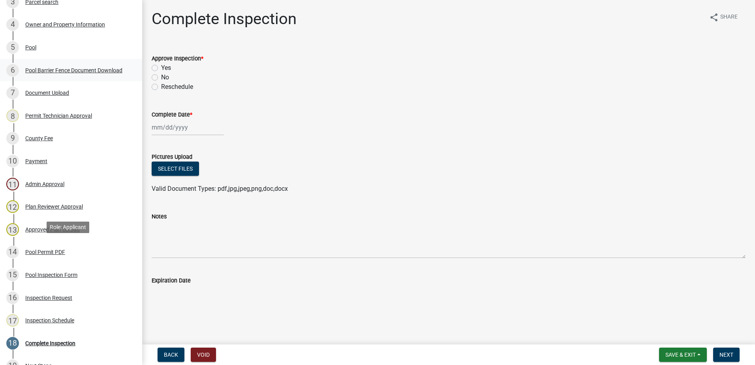
scroll to position [237, 0]
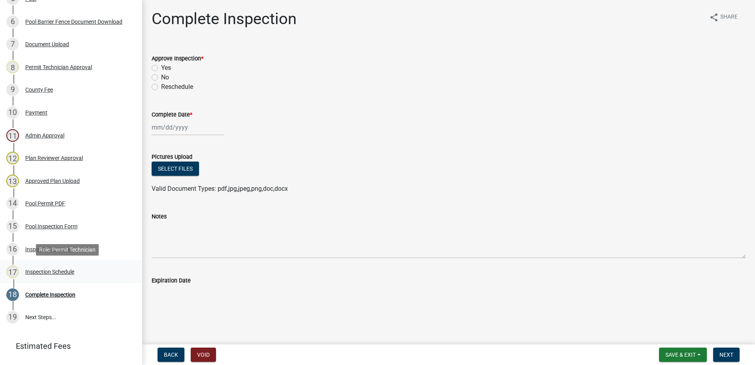
click at [55, 269] on div "Inspection Schedule" at bounding box center [49, 272] width 49 height 6
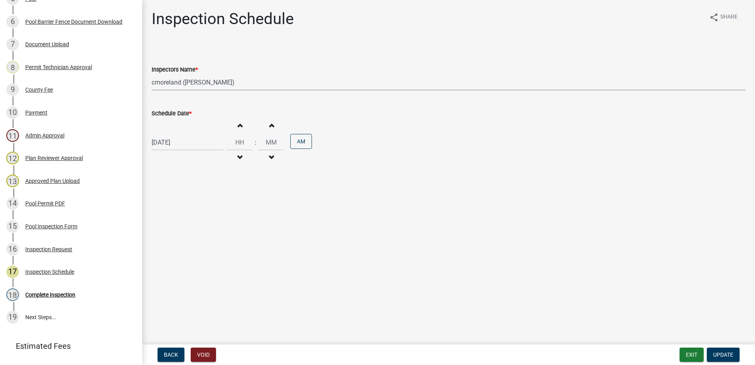
click at [246, 82] on select "Select Item... mrivera (Michele Rivera) jstokes (Jerry Stokes) asmith105 (Antho…" at bounding box center [449, 82] width 594 height 16
select select "07642ab0-564c-47bb-824b-0ccf2da83593"
click at [152, 74] on select "Select Item... mrivera (Michele Rivera) jstokes (Jerry Stokes) asmith105 (Antho…" at bounding box center [449, 82] width 594 height 16
click at [721, 354] on span "Update" at bounding box center [723, 354] width 20 height 6
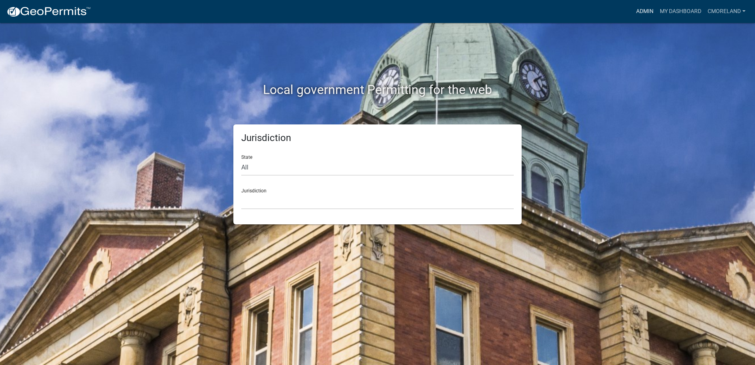
click at [649, 10] on link "Admin" at bounding box center [645, 11] width 24 height 15
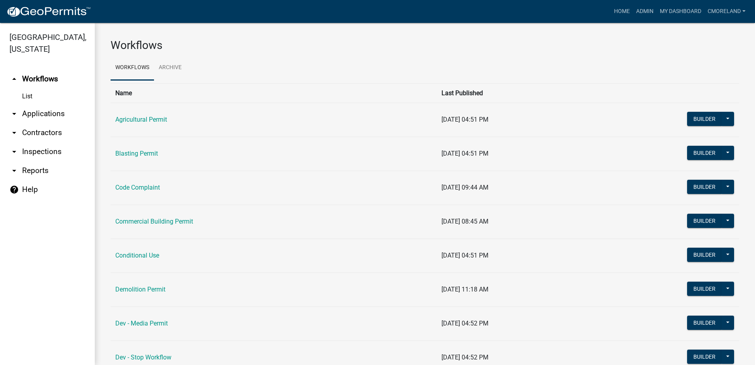
click at [44, 150] on link "arrow_drop_down Inspections" at bounding box center [47, 151] width 95 height 19
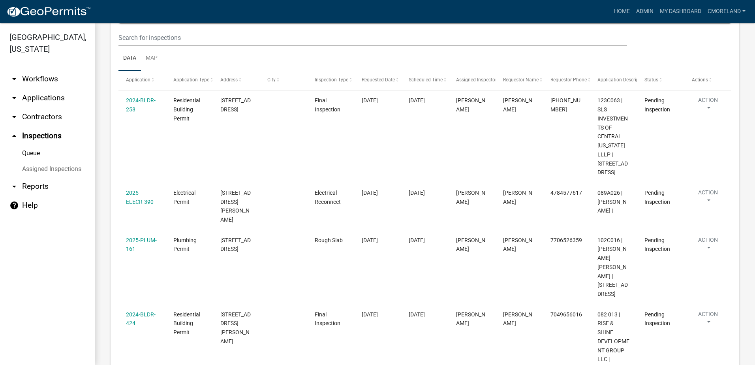
scroll to position [46, 0]
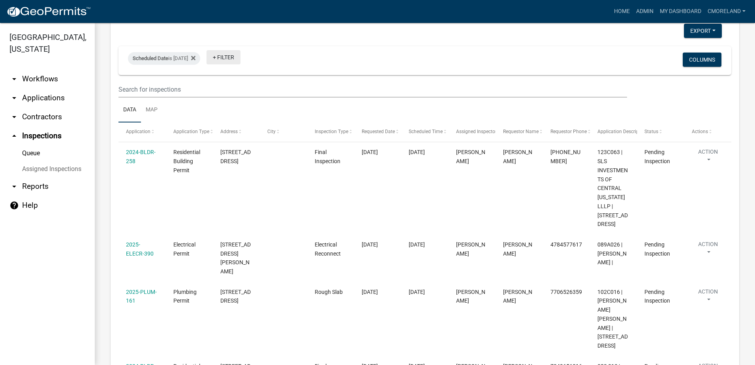
click at [237, 56] on link "+ Filter" at bounding box center [224, 57] width 34 height 14
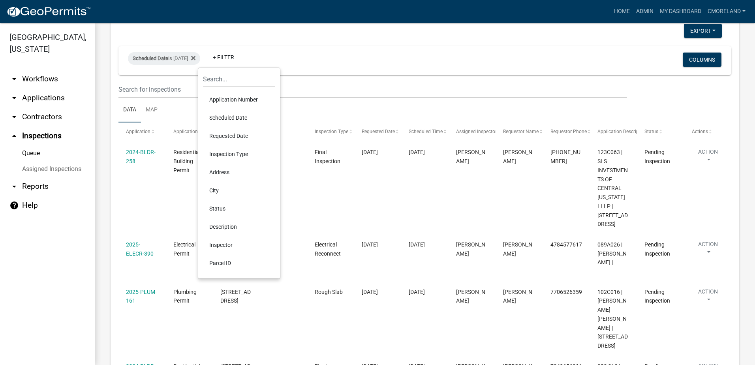
click at [222, 244] on li "Inspector" at bounding box center [239, 245] width 72 height 18
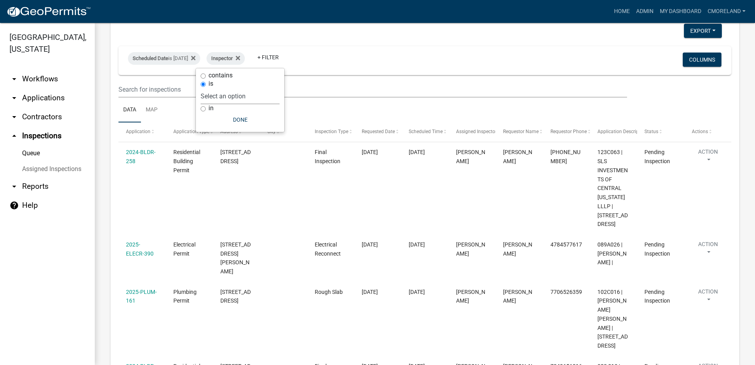
click at [262, 96] on select "Select an option None [PERSON_NAME] [PERSON_NAME] [PERSON_NAME] [PERSON_NAME] […" at bounding box center [240, 96] width 79 height 16
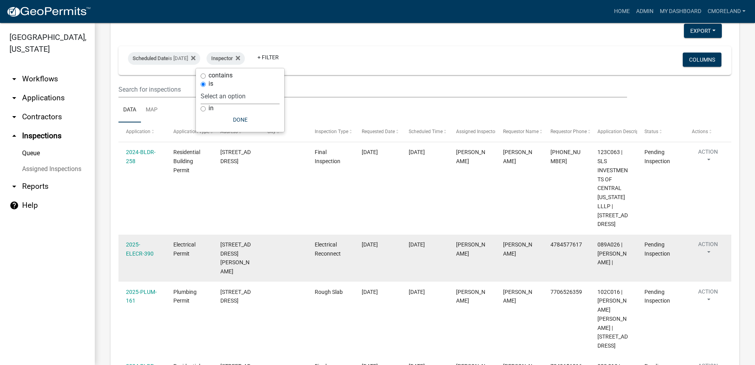
select select "07642ab0-564c-47bb-824b-0ccf2da83593"
click at [220, 88] on select "Select an option None [PERSON_NAME] [PERSON_NAME] [PERSON_NAME] [PERSON_NAME] […" at bounding box center [240, 96] width 79 height 16
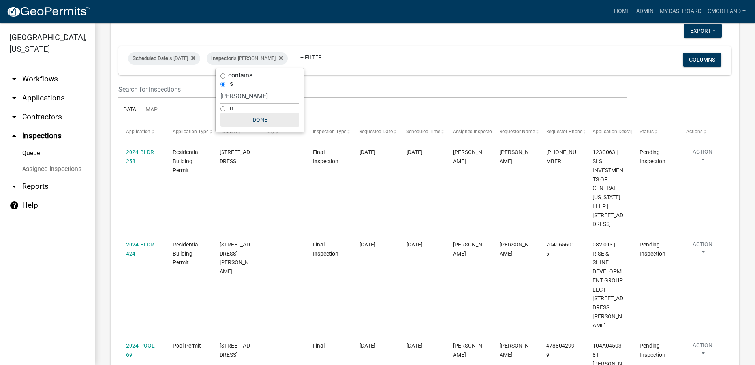
click at [242, 122] on button "Done" at bounding box center [259, 120] width 79 height 14
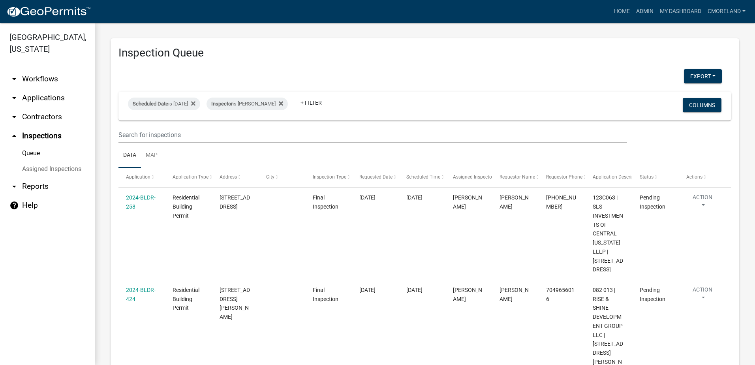
scroll to position [0, 0]
click at [690, 78] on button "Export" at bounding box center [703, 77] width 38 height 14
click at [658, 96] on button "Excel Format (.xlsx)" at bounding box center [685, 97] width 74 height 19
click at [628, 53] on h3 "Inspection Queue" at bounding box center [424, 53] width 613 height 13
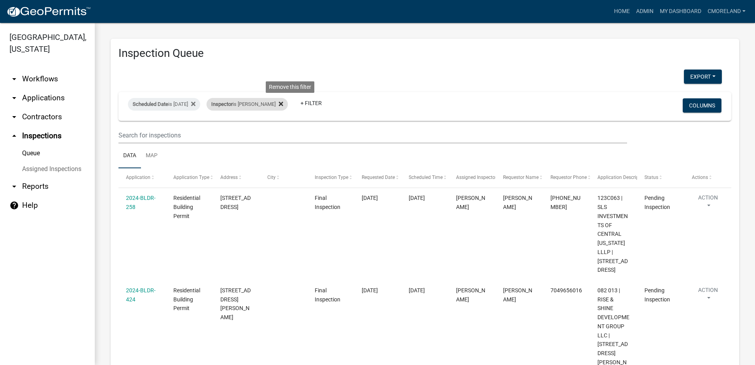
click at [283, 102] on icon at bounding box center [281, 103] width 4 height 4
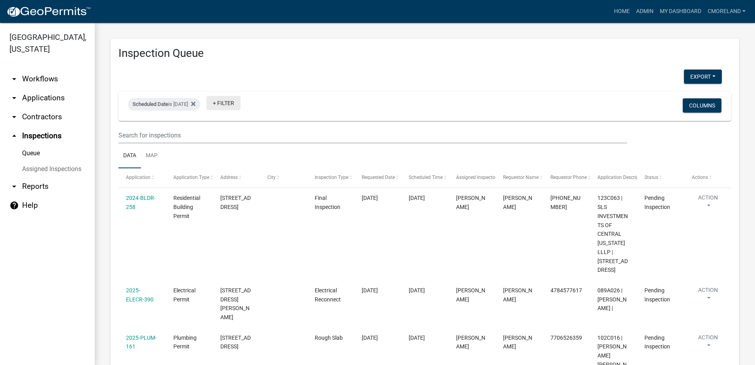
click at [241, 103] on link "+ Filter" at bounding box center [224, 103] width 34 height 14
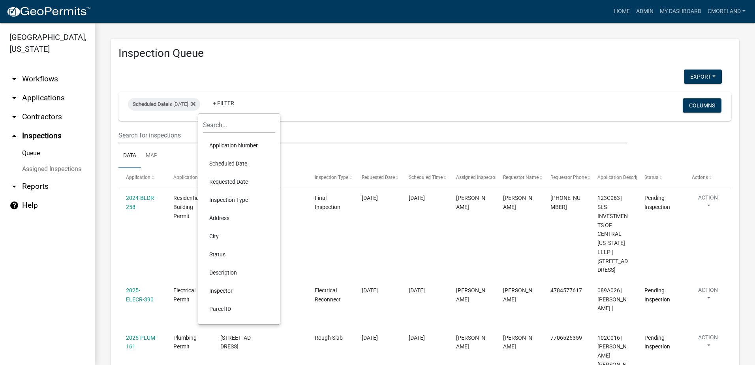
click at [217, 288] on li "Inspector" at bounding box center [239, 291] width 72 height 18
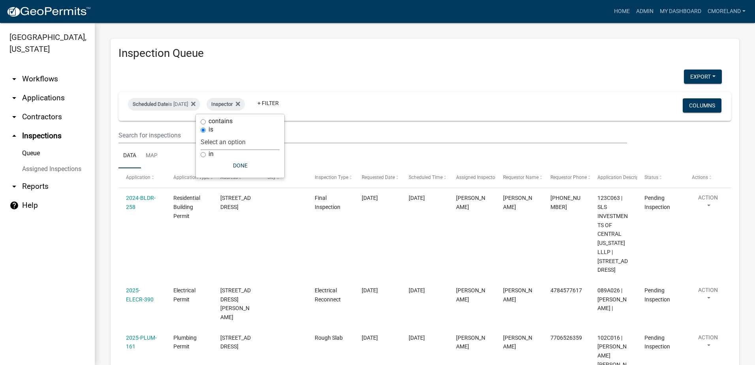
click at [267, 140] on select "Select an option None [PERSON_NAME] [PERSON_NAME] [PERSON_NAME] [PERSON_NAME] […" at bounding box center [240, 142] width 79 height 16
select select "07642ab0-564c-47bb-824b-0ccf2da83593"
click at [220, 134] on select "Select an option None [PERSON_NAME] [PERSON_NAME] [PERSON_NAME] [PERSON_NAME] […" at bounding box center [240, 142] width 79 height 16
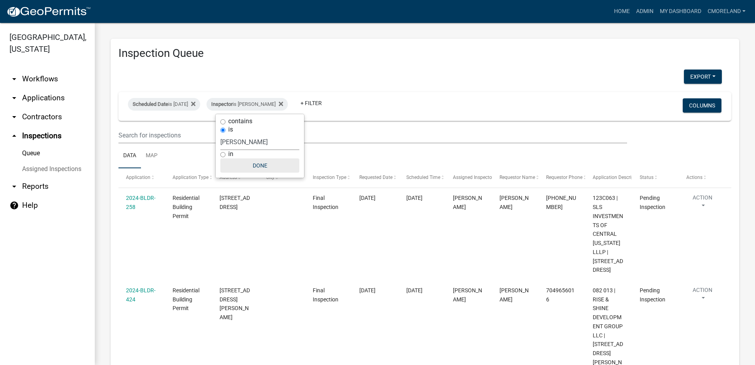
click at [257, 165] on button "Done" at bounding box center [259, 165] width 79 height 14
click at [691, 77] on button "Export" at bounding box center [703, 77] width 38 height 14
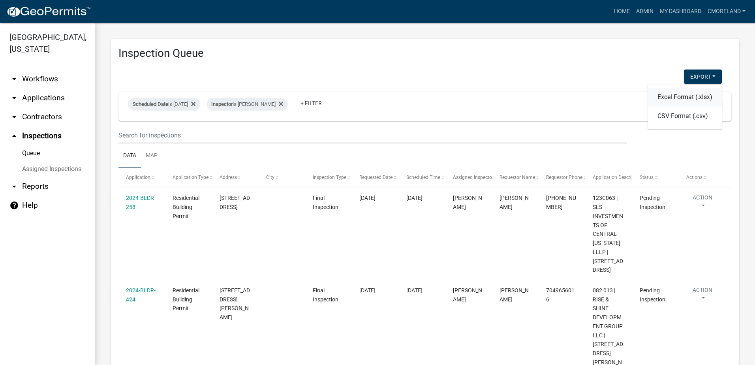
click at [676, 95] on button "Excel Format (.xlsx)" at bounding box center [685, 97] width 74 height 19
click at [283, 104] on icon at bounding box center [281, 103] width 4 height 4
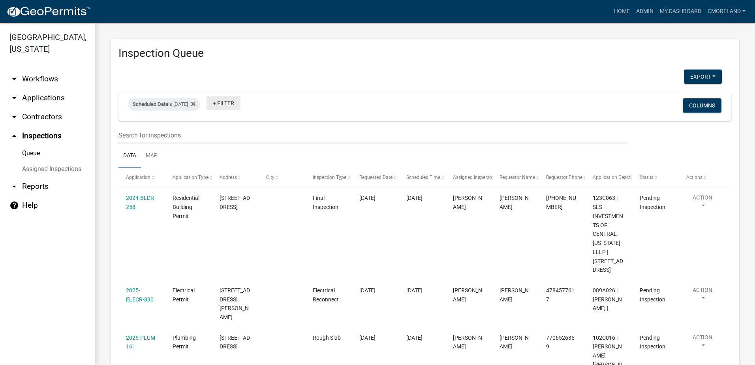
click at [241, 105] on link "+ Filter" at bounding box center [224, 103] width 34 height 14
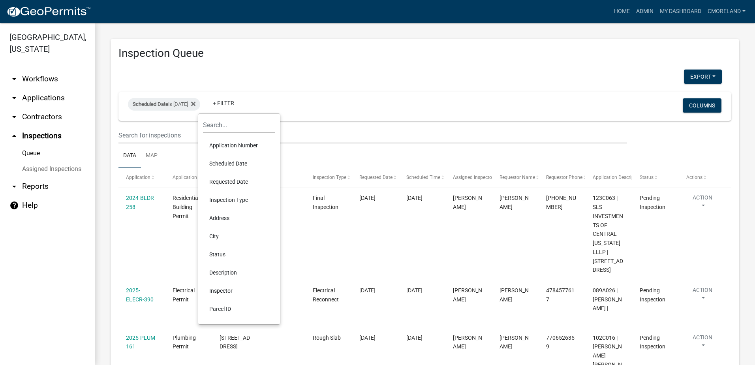
click at [222, 291] on li "Inspector" at bounding box center [239, 291] width 72 height 18
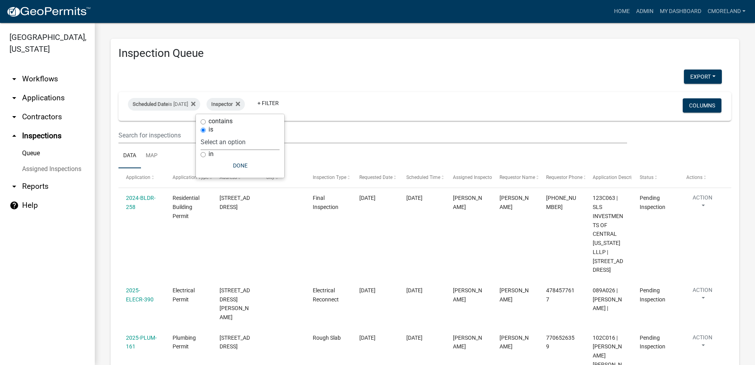
click at [261, 146] on select "Select an option None [PERSON_NAME] [PERSON_NAME] [PERSON_NAME] [PERSON_NAME] […" at bounding box center [240, 142] width 79 height 16
select select "a0ea4169-8540-4a2c-b9f4-cf4c1ffdeb95"
click at [224, 134] on select "Select an option None [PERSON_NAME] [PERSON_NAME] [PERSON_NAME] [PERSON_NAME] […" at bounding box center [240, 142] width 79 height 16
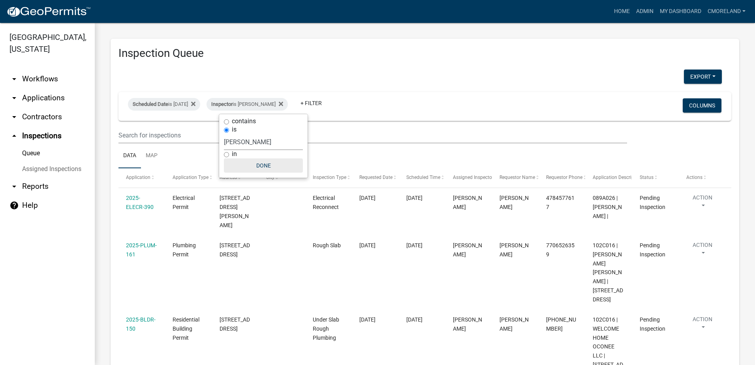
click at [269, 165] on button "Done" at bounding box center [263, 165] width 79 height 14
